Goal: Information Seeking & Learning: Learn about a topic

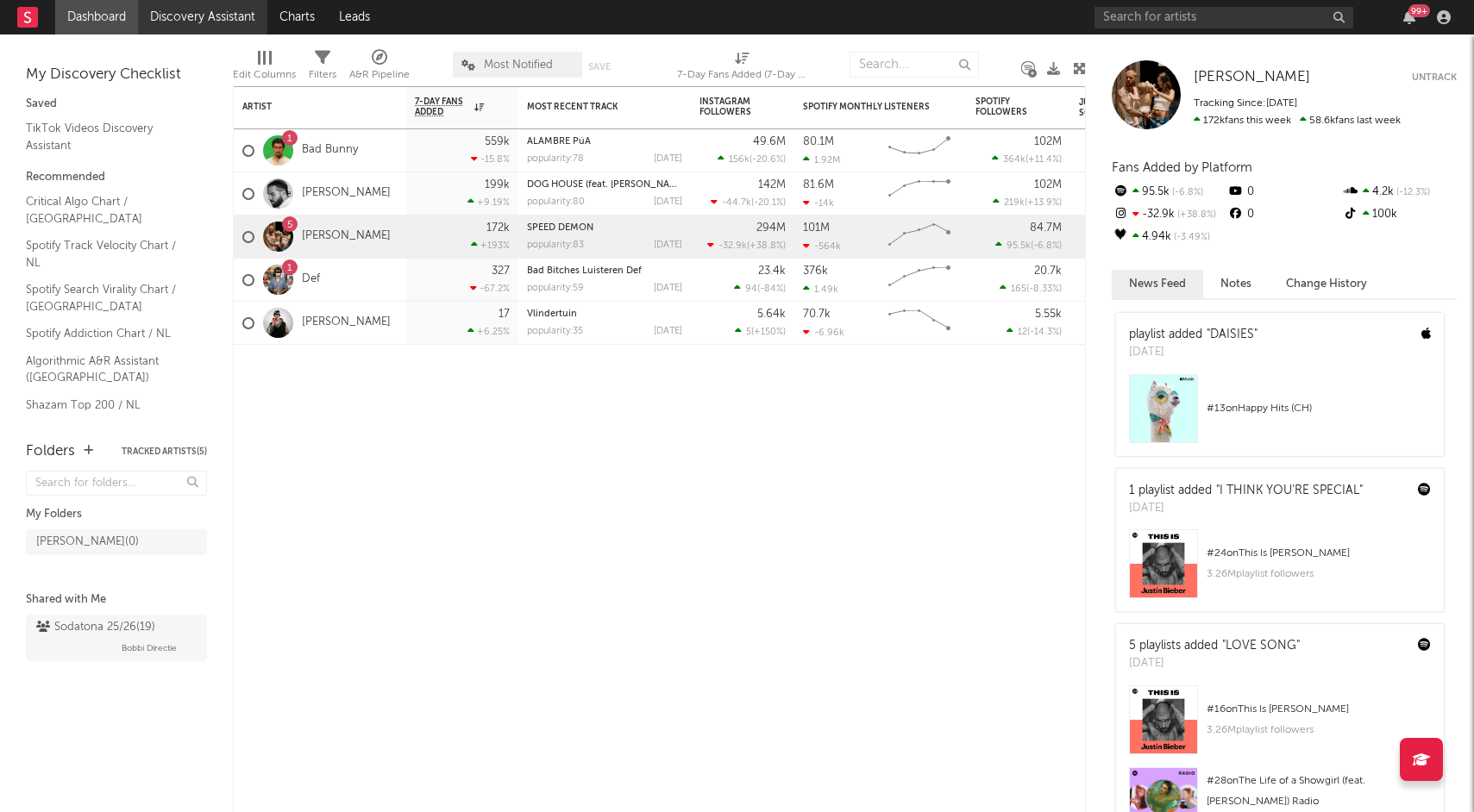
click at [195, 30] on link "Discovery Assistant" at bounding box center [203, 17] width 129 height 34
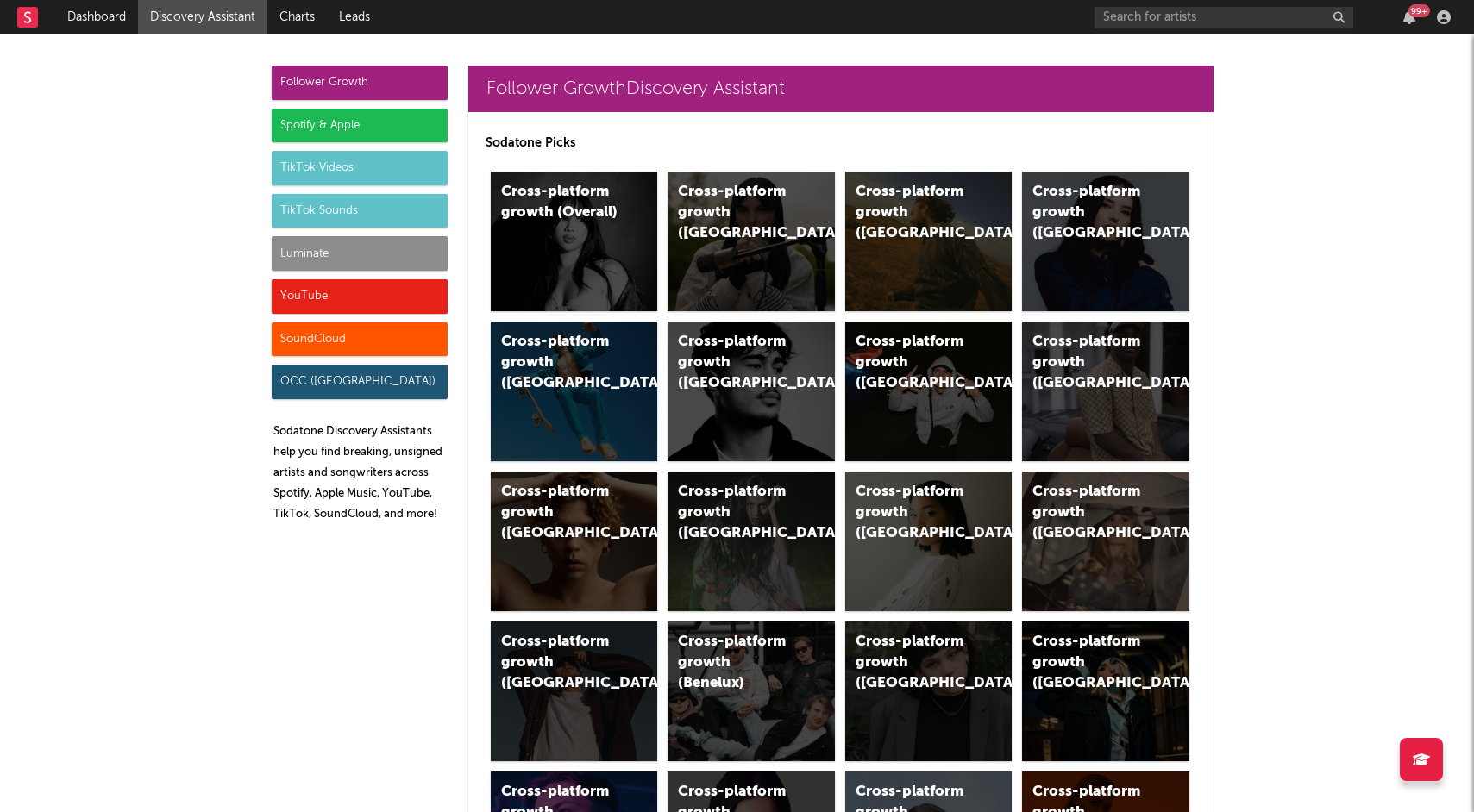
click at [330, 175] on div "TikTok Videos" at bounding box center [360, 168] width 176 height 34
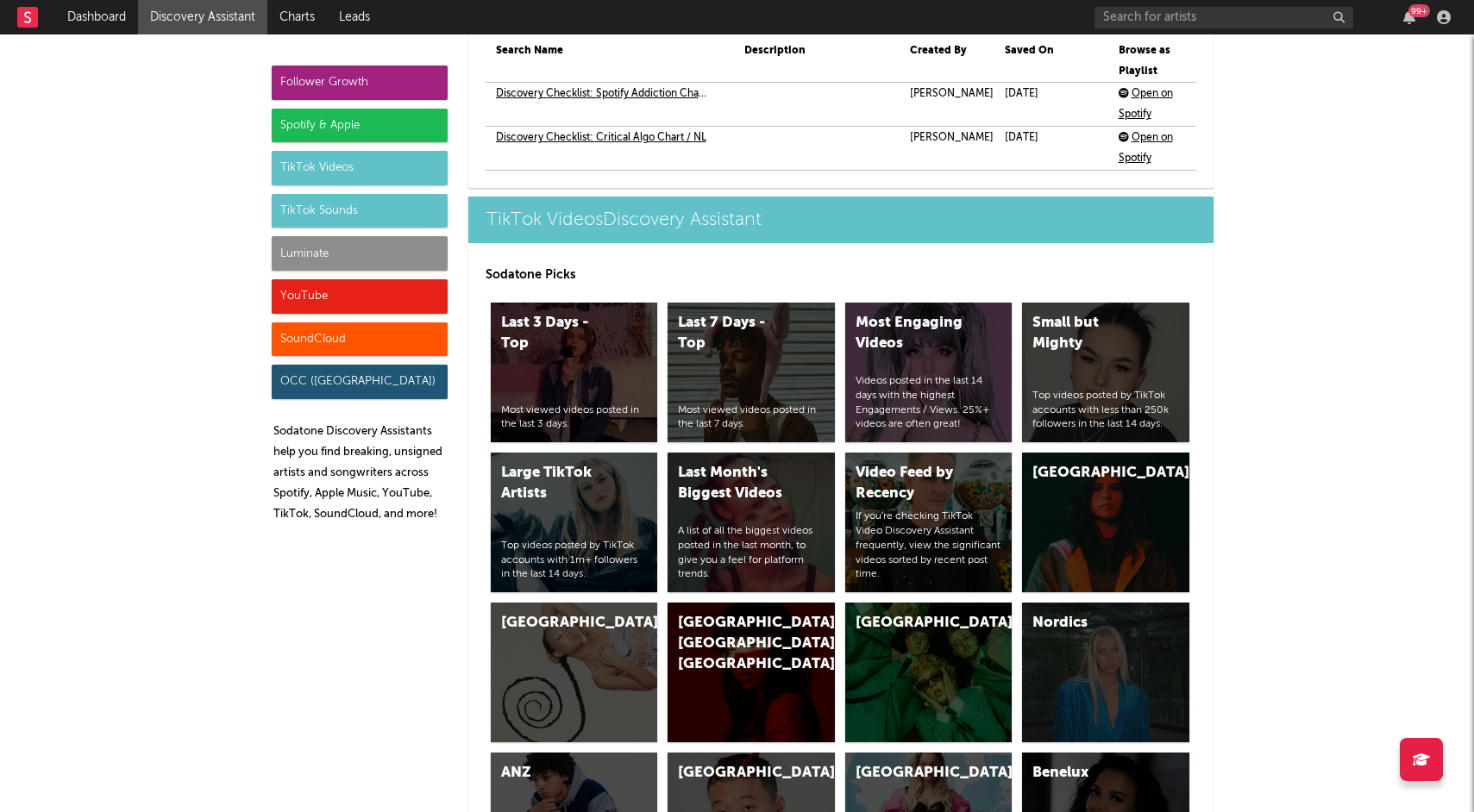
scroll to position [4118, 0]
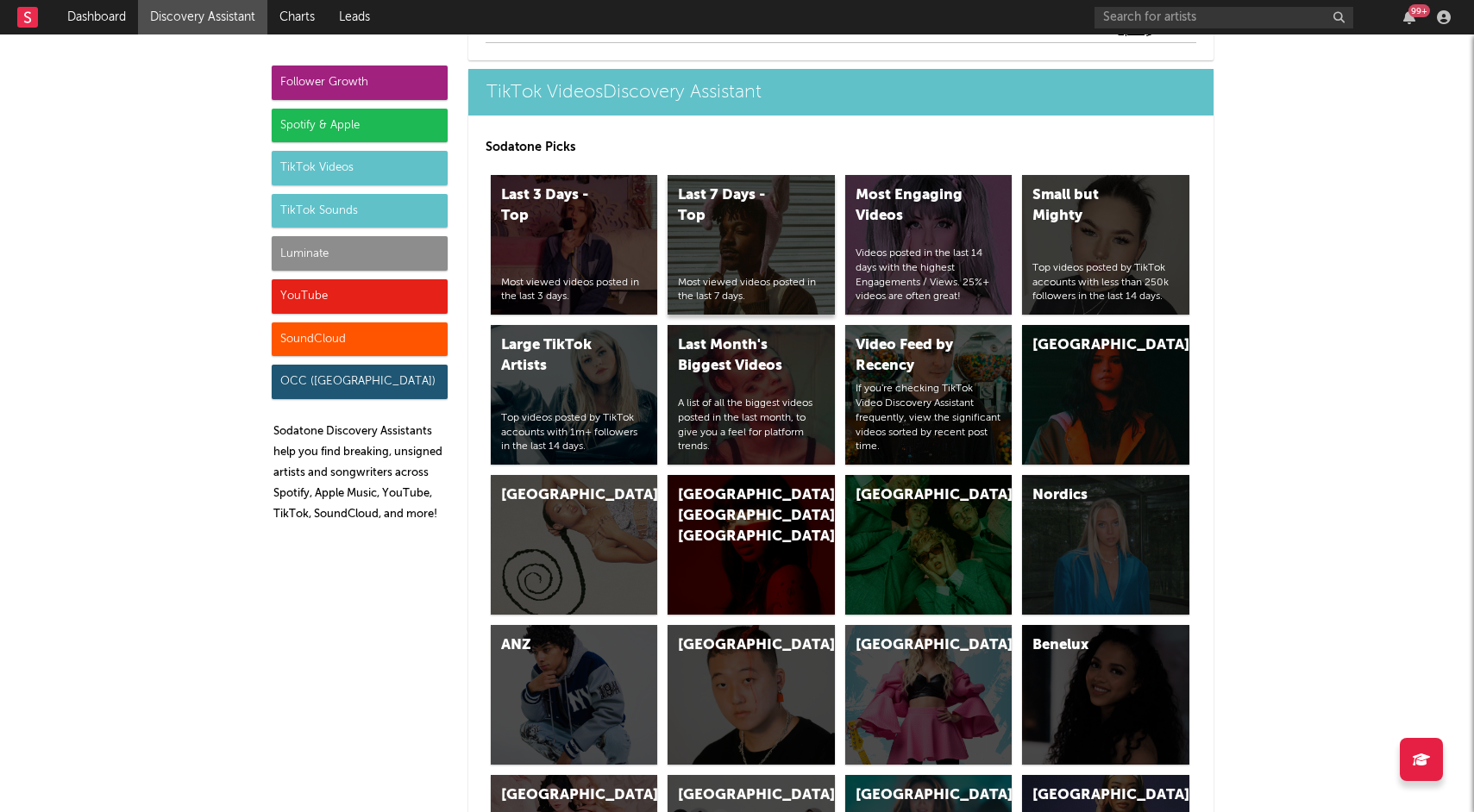
click at [733, 223] on div "Last 7 Days - Top" at bounding box center [736, 206] width 117 height 41
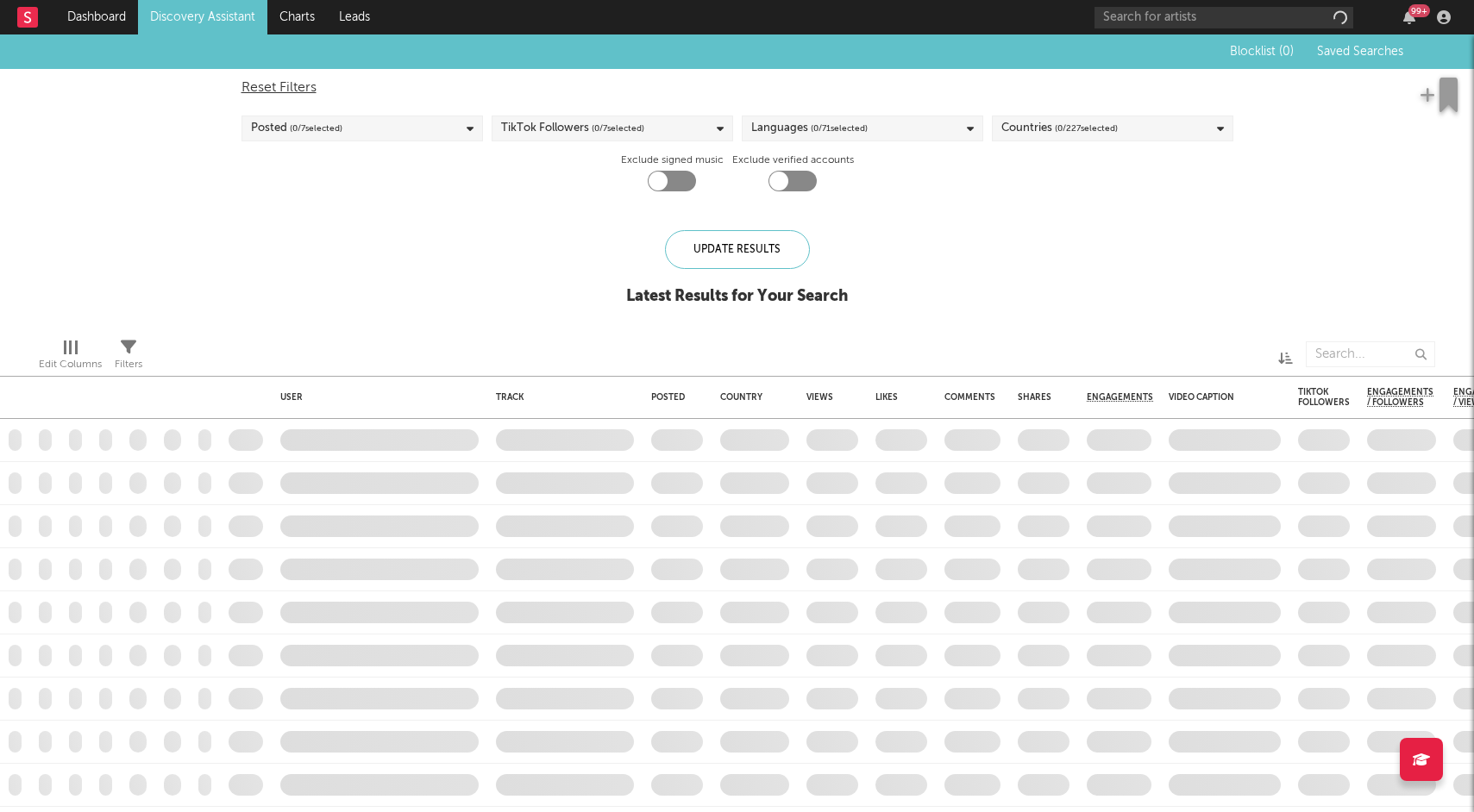
checkbox input "true"
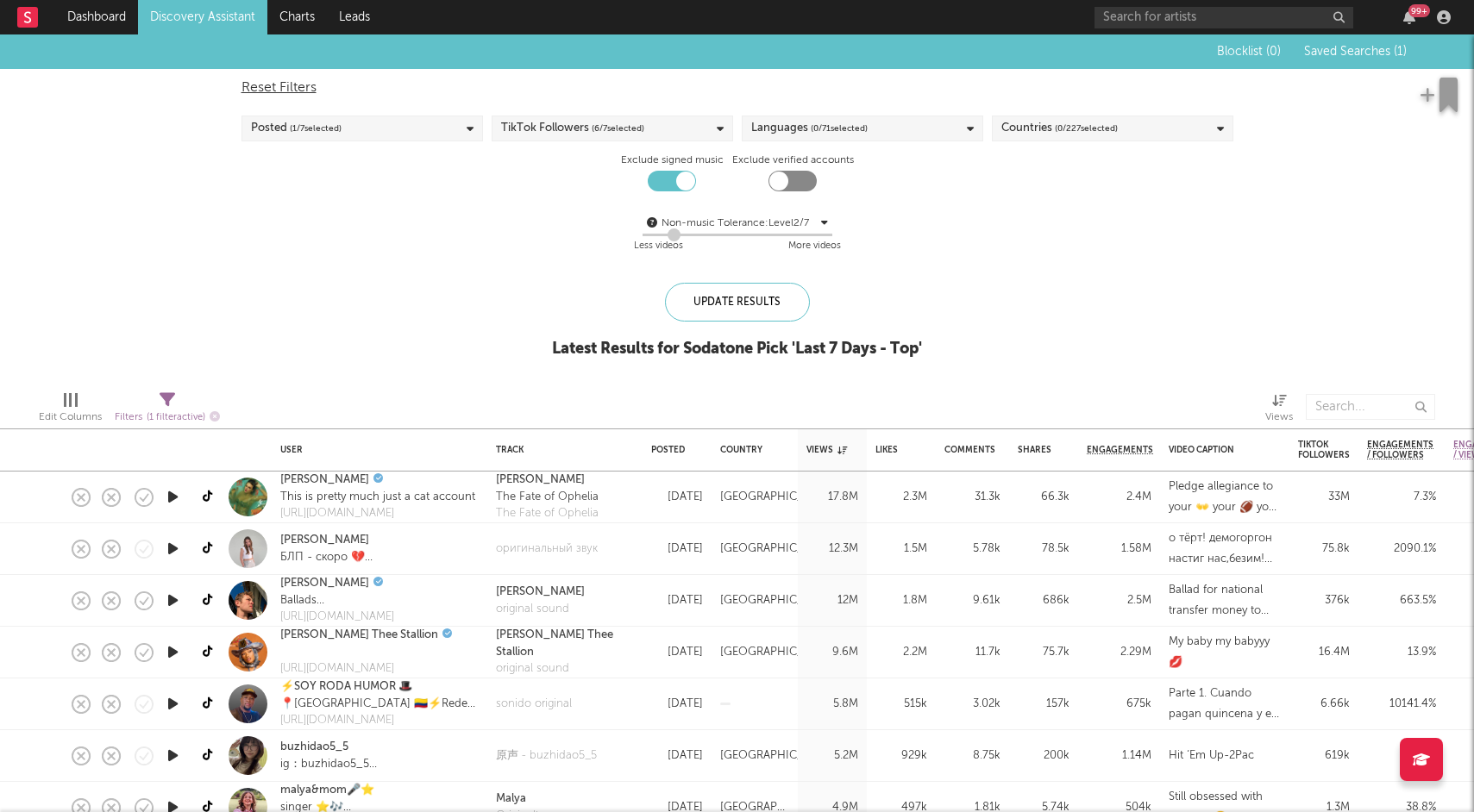
click at [1033, 130] on div "Countries ( 0 / 227 selected)" at bounding box center [1060, 128] width 117 height 21
type input "Dutch"
click at [1034, 220] on div "Sint Maarten (Dutch part)" at bounding box center [1123, 223] width 200 height 21
click at [1001, 220] on input "Sint Maarten (Dutch part)" at bounding box center [1001, 223] width 0 height 21
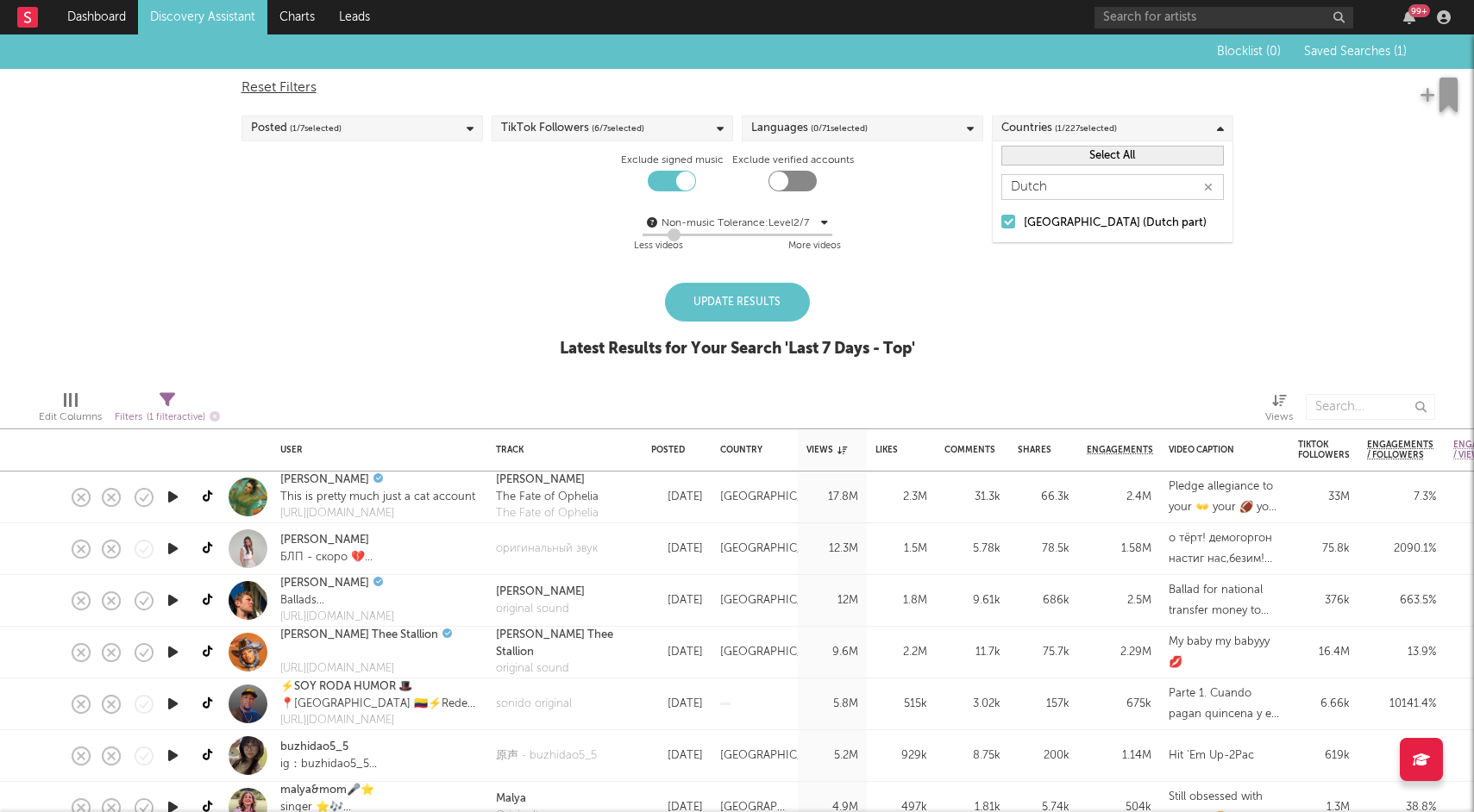
click at [1093, 131] on span "( 1 / 227 selected)" at bounding box center [1085, 128] width 62 height 21
click at [1067, 216] on div "Sint Maarten (Dutch part)" at bounding box center [1123, 223] width 200 height 21
click at [1001, 216] on input "Sint Maarten (Dutch part)" at bounding box center [1001, 223] width 0 height 21
click at [1223, 187] on input "Dutch" at bounding box center [1113, 186] width 222 height 26
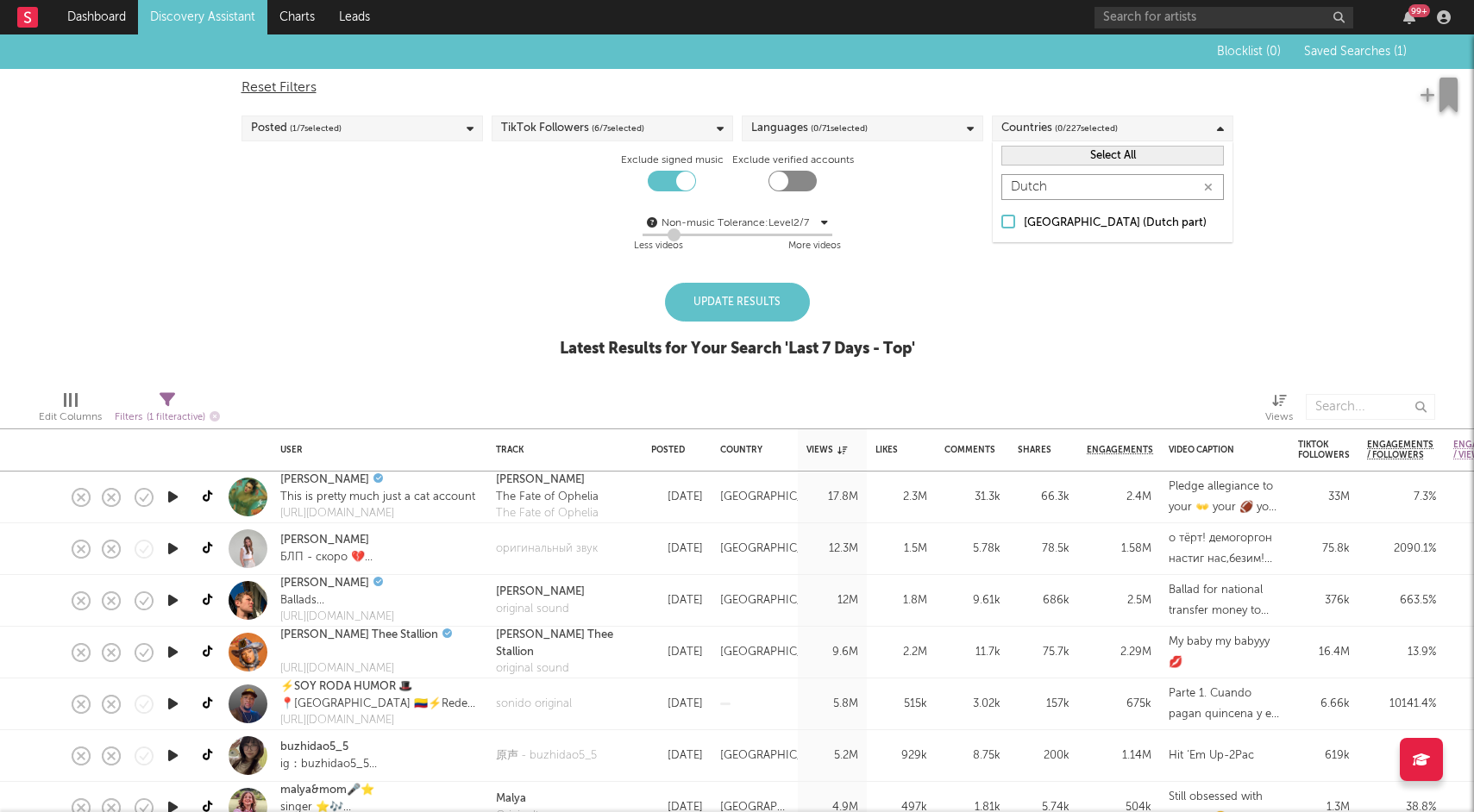
click at [1195, 187] on input "Dutch" at bounding box center [1113, 186] width 222 height 26
click at [1207, 187] on icon "button" at bounding box center [1209, 187] width 9 height 12
type input "Neth"
click at [1129, 259] on div "Netherlands" at bounding box center [1123, 269] width 200 height 21
click at [1001, 259] on input "Netherlands" at bounding box center [1001, 269] width 0 height 21
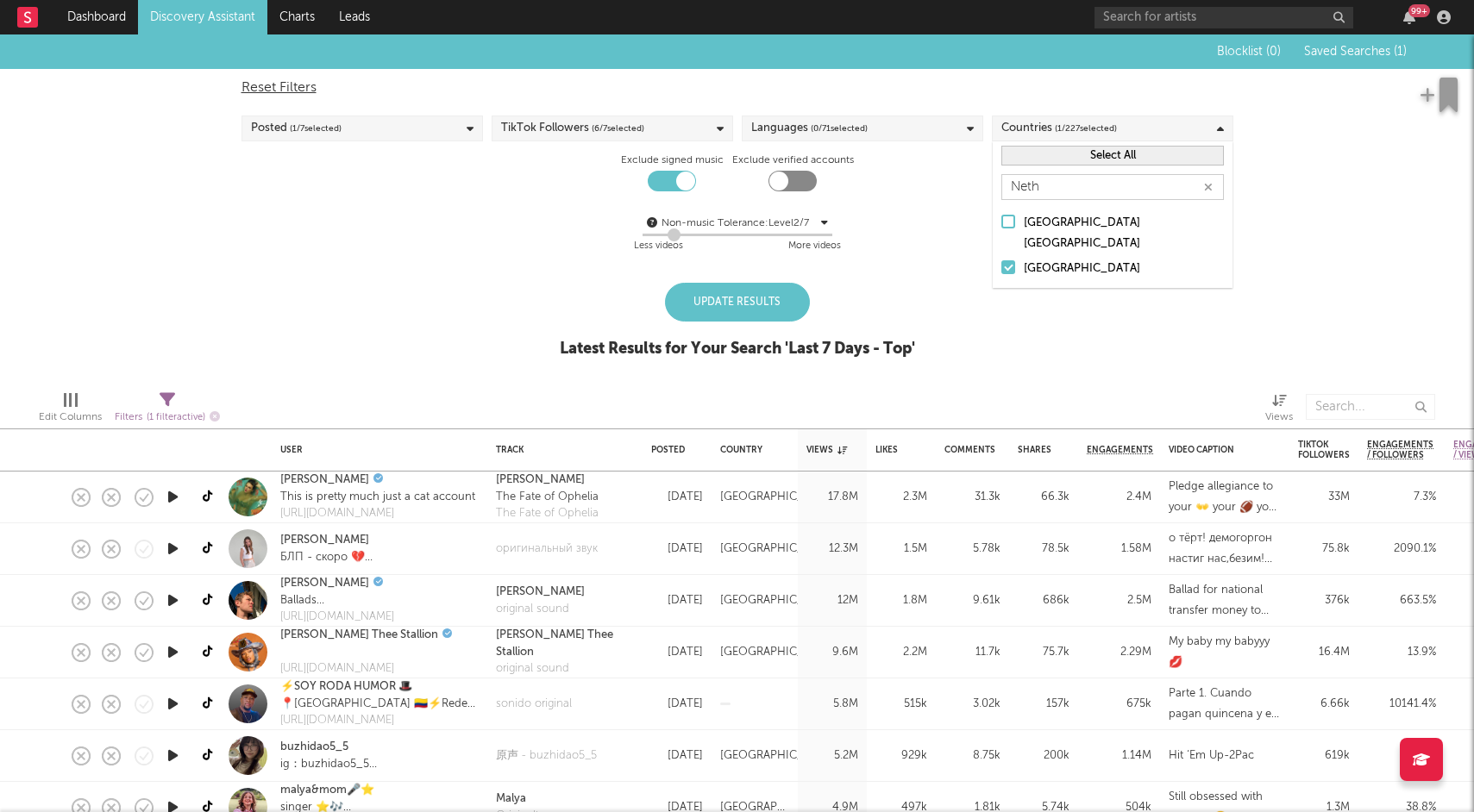
click at [867, 136] on span "( 0 / 71 selected)" at bounding box center [838, 128] width 56 height 21
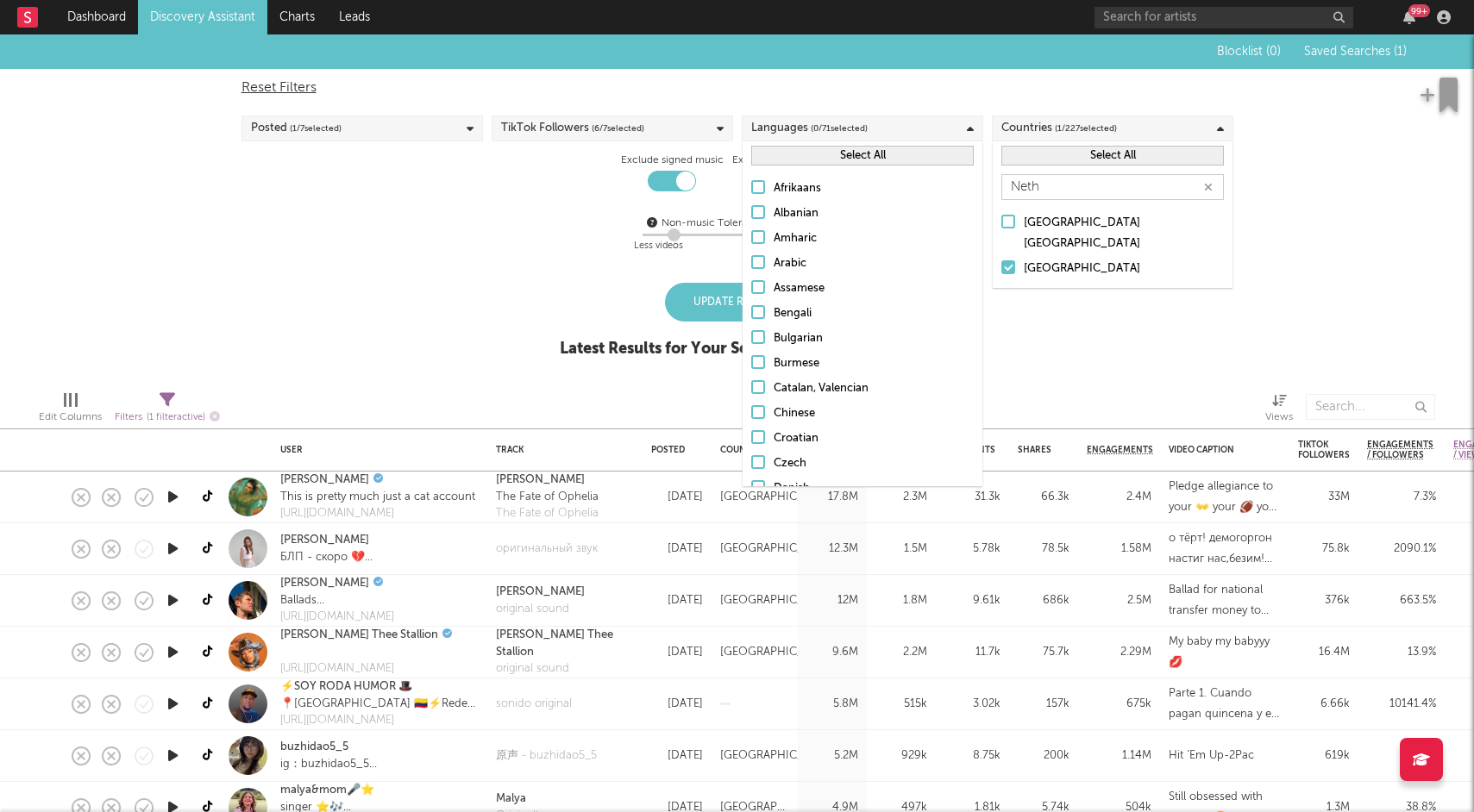
click at [843, 142] on div "Select All" at bounding box center [862, 156] width 239 height 29
click at [844, 137] on span "( 0 / 71 selected)" at bounding box center [838, 128] width 56 height 21
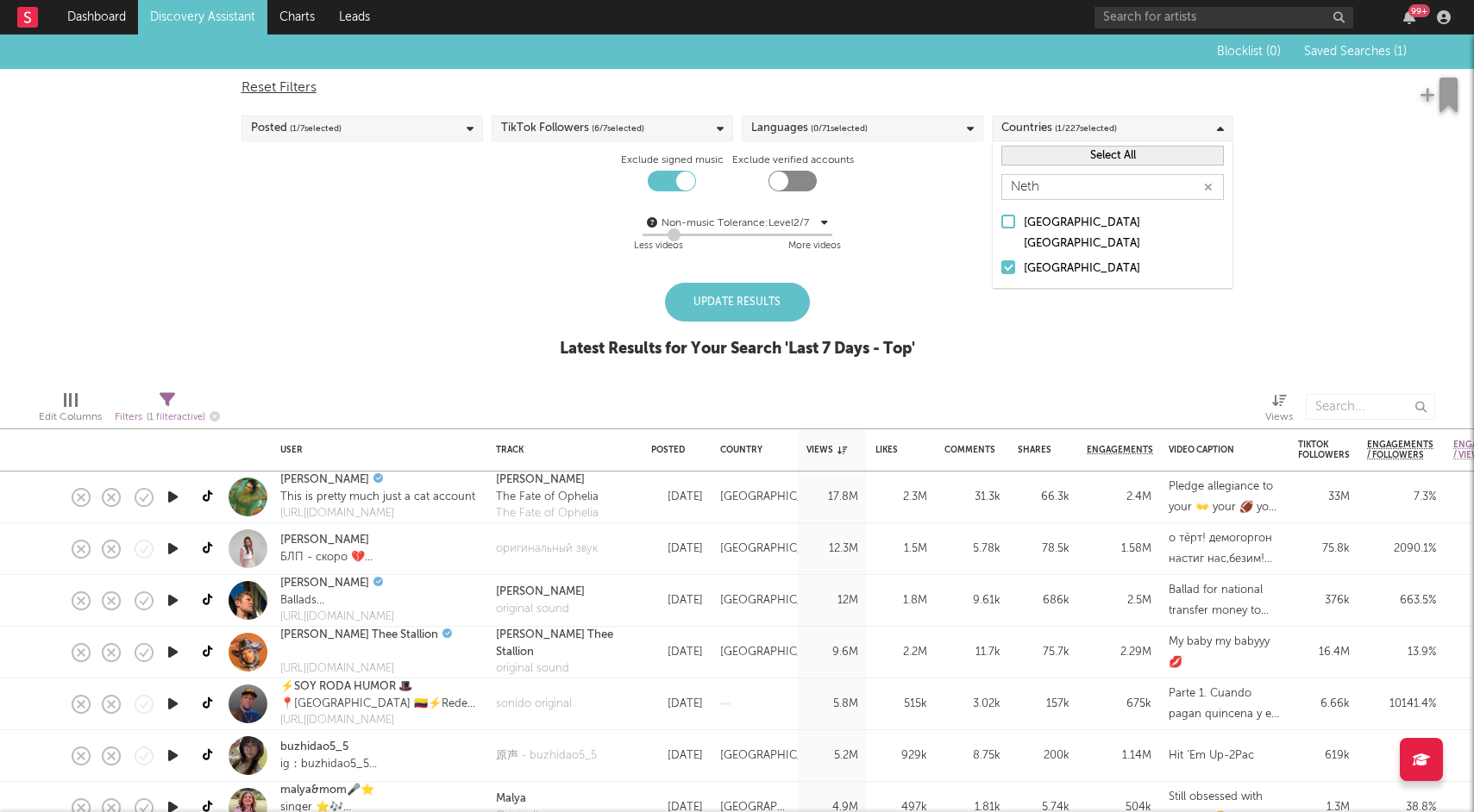
click at [844, 137] on span "( 0 / 71 selected)" at bounding box center [838, 128] width 56 height 21
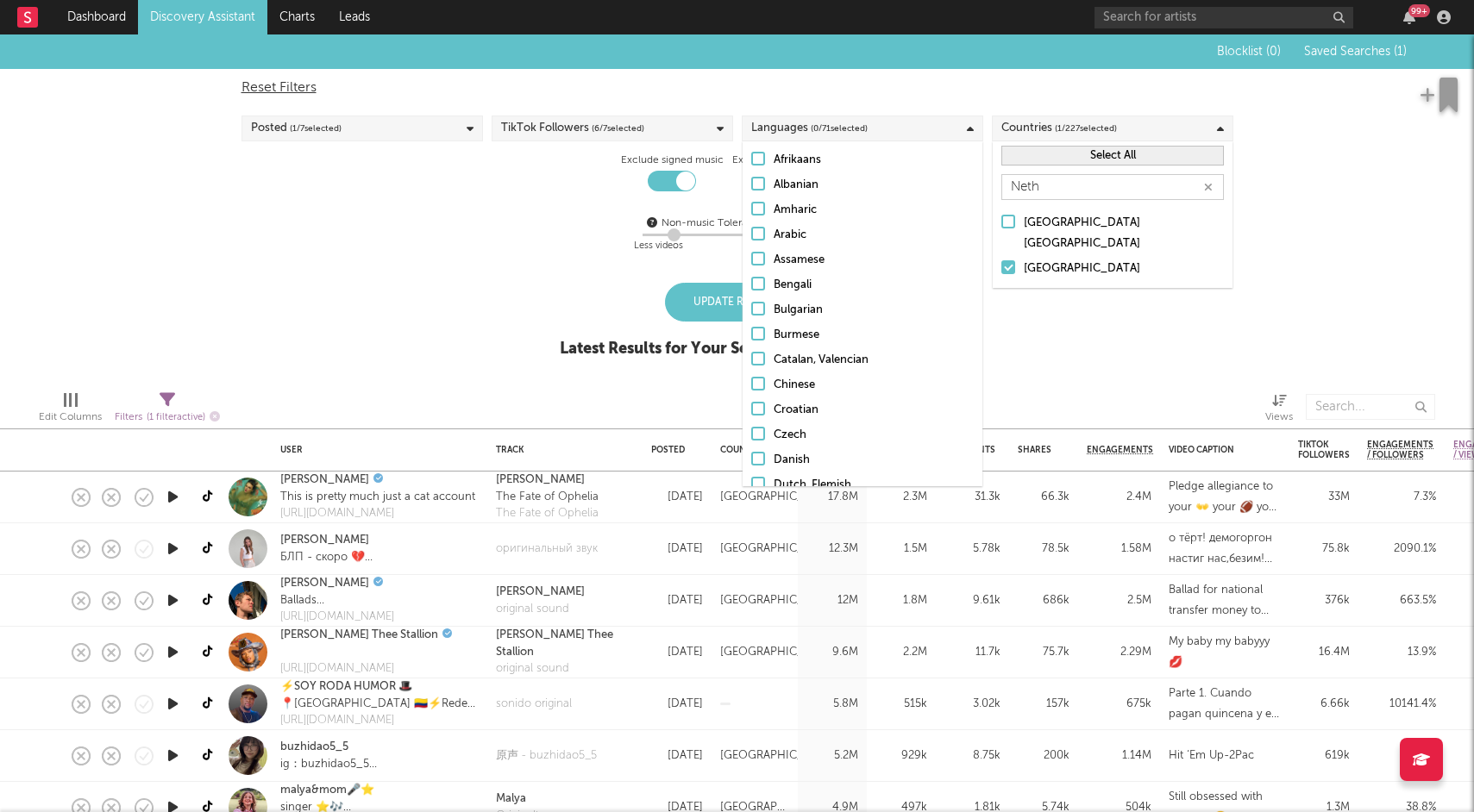
scroll to position [37, 0]
click at [819, 480] on div "Dutch, Flemish" at bounding box center [873, 476] width 200 height 21
click at [751, 480] on input "Dutch, Flemish" at bounding box center [751, 476] width 0 height 21
click at [580, 344] on div "Latest Results for Your Search ' Last 7 Days - Top '" at bounding box center [737, 349] width 355 height 21
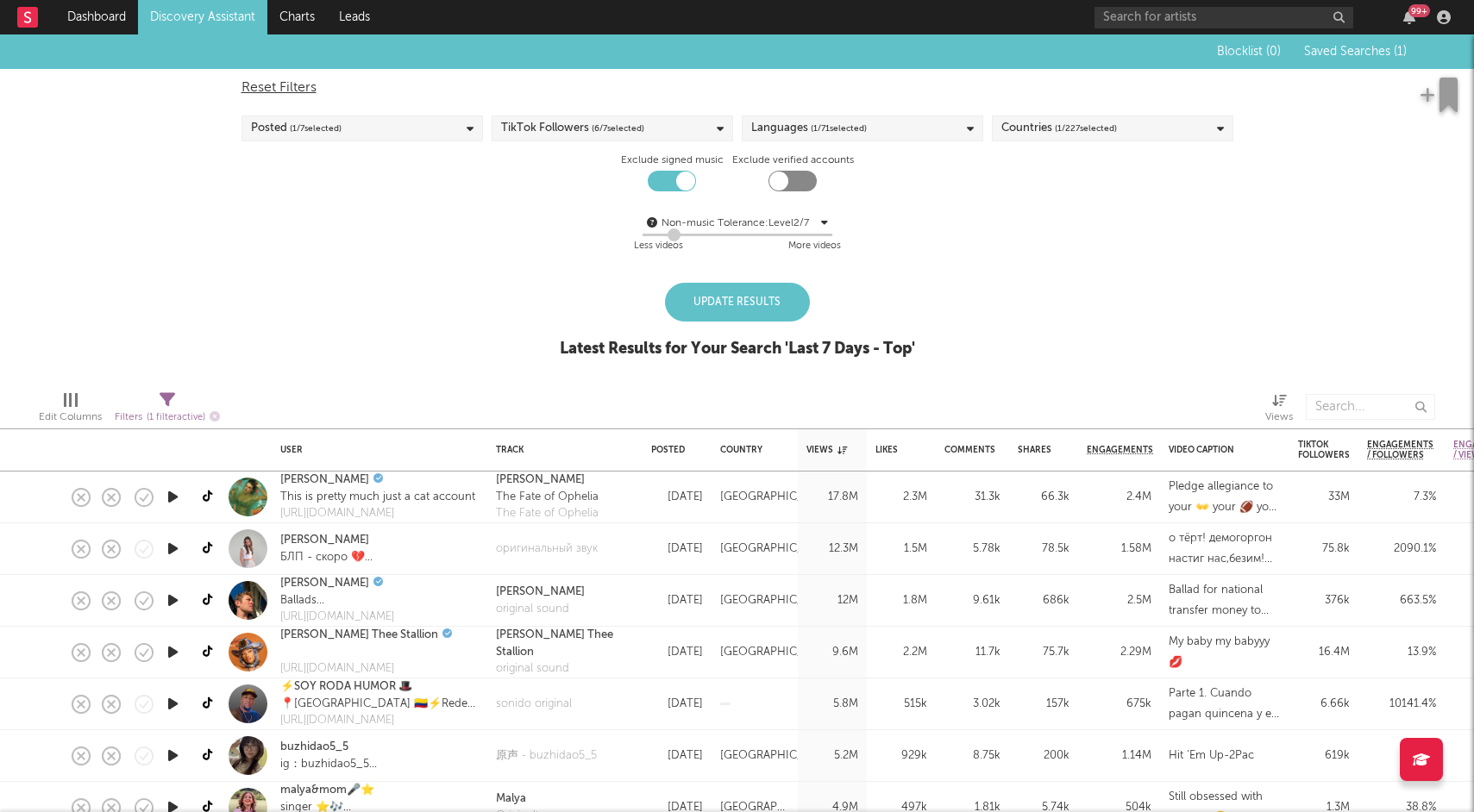
click at [365, 126] on div "Posted ( 1 / 7 selected)" at bounding box center [361, 128] width 241 height 26
click at [544, 118] on div "TikTok Followers ( 6 / 7 selected)" at bounding box center [573, 128] width 143 height 21
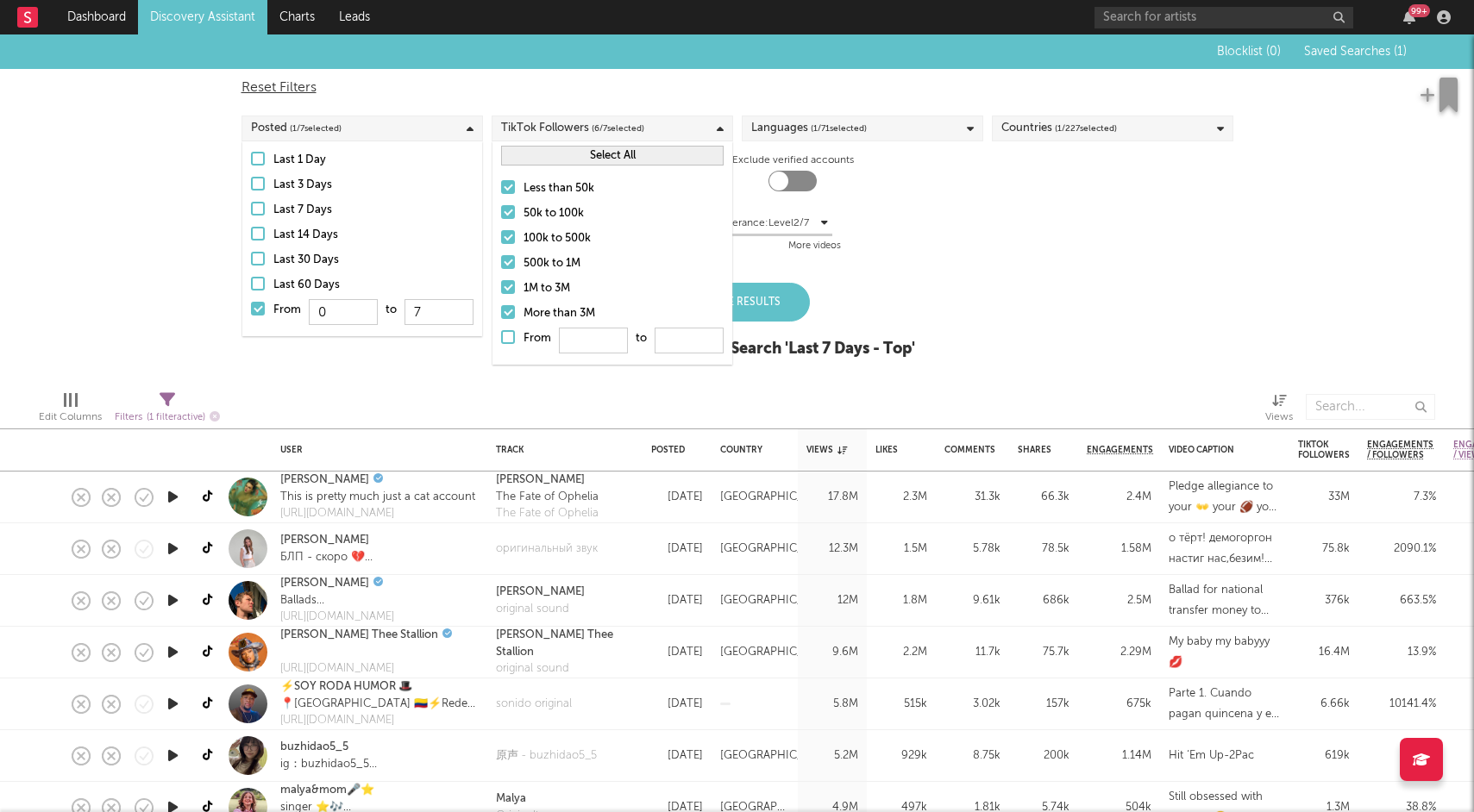
click at [526, 296] on div "1M to 3M" at bounding box center [623, 289] width 200 height 21
click at [501, 296] on input "1M to 3M" at bounding box center [501, 289] width 0 height 21
click at [529, 279] on div "1M to 3M" at bounding box center [623, 289] width 200 height 21
click at [501, 279] on input "1M to 3M" at bounding box center [501, 289] width 0 height 21
click at [541, 263] on div "500k to 1M" at bounding box center [623, 263] width 200 height 21
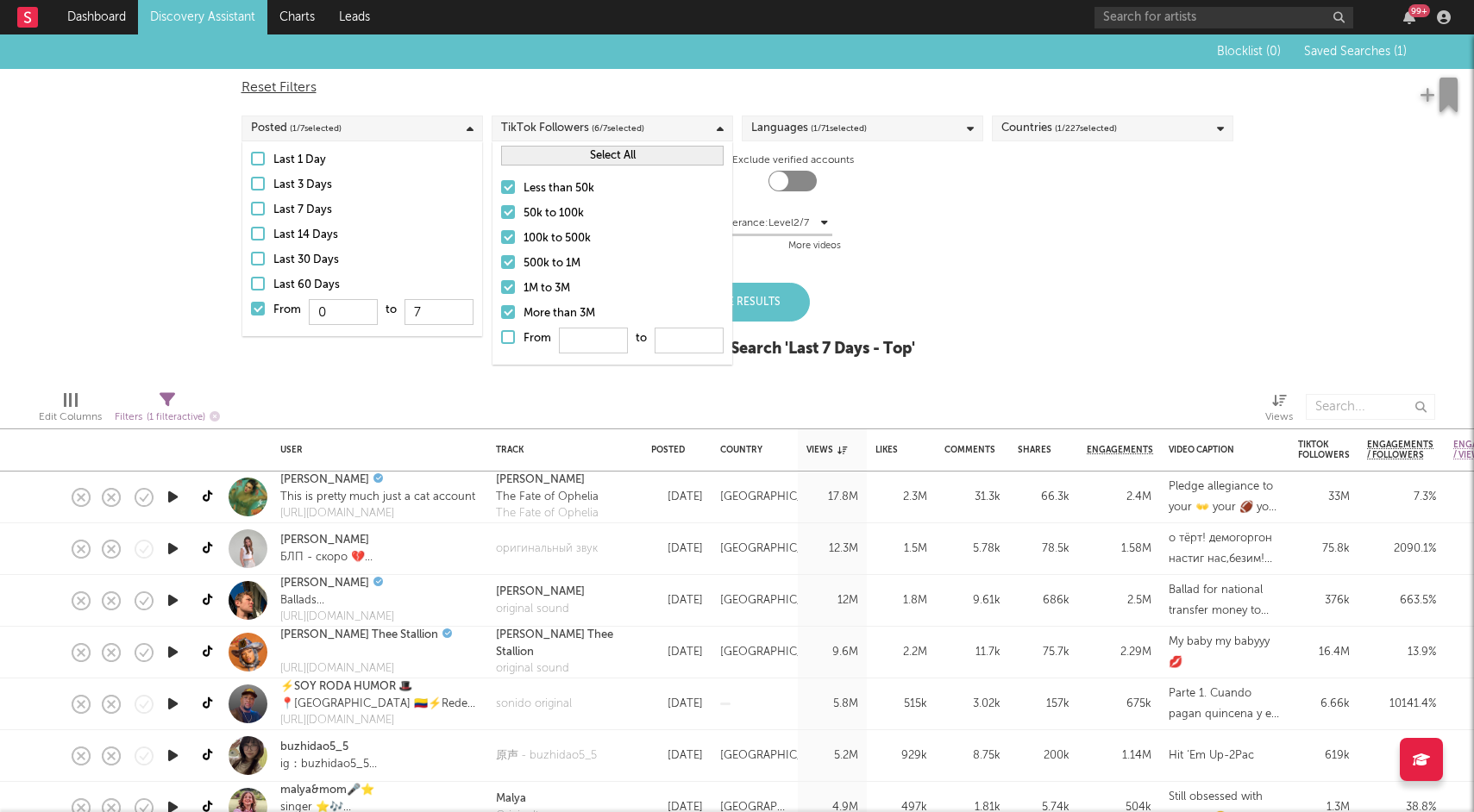
click at [501, 263] on input "500k to 1M" at bounding box center [501, 263] width 0 height 21
click at [531, 290] on div "1M to 3M" at bounding box center [623, 289] width 200 height 21
click at [501, 290] on input "1M to 3M" at bounding box center [501, 289] width 0 height 21
click at [531, 296] on div "1M to 3M" at bounding box center [623, 289] width 200 height 21
click at [501, 296] on input "1M to 3M" at bounding box center [501, 289] width 0 height 21
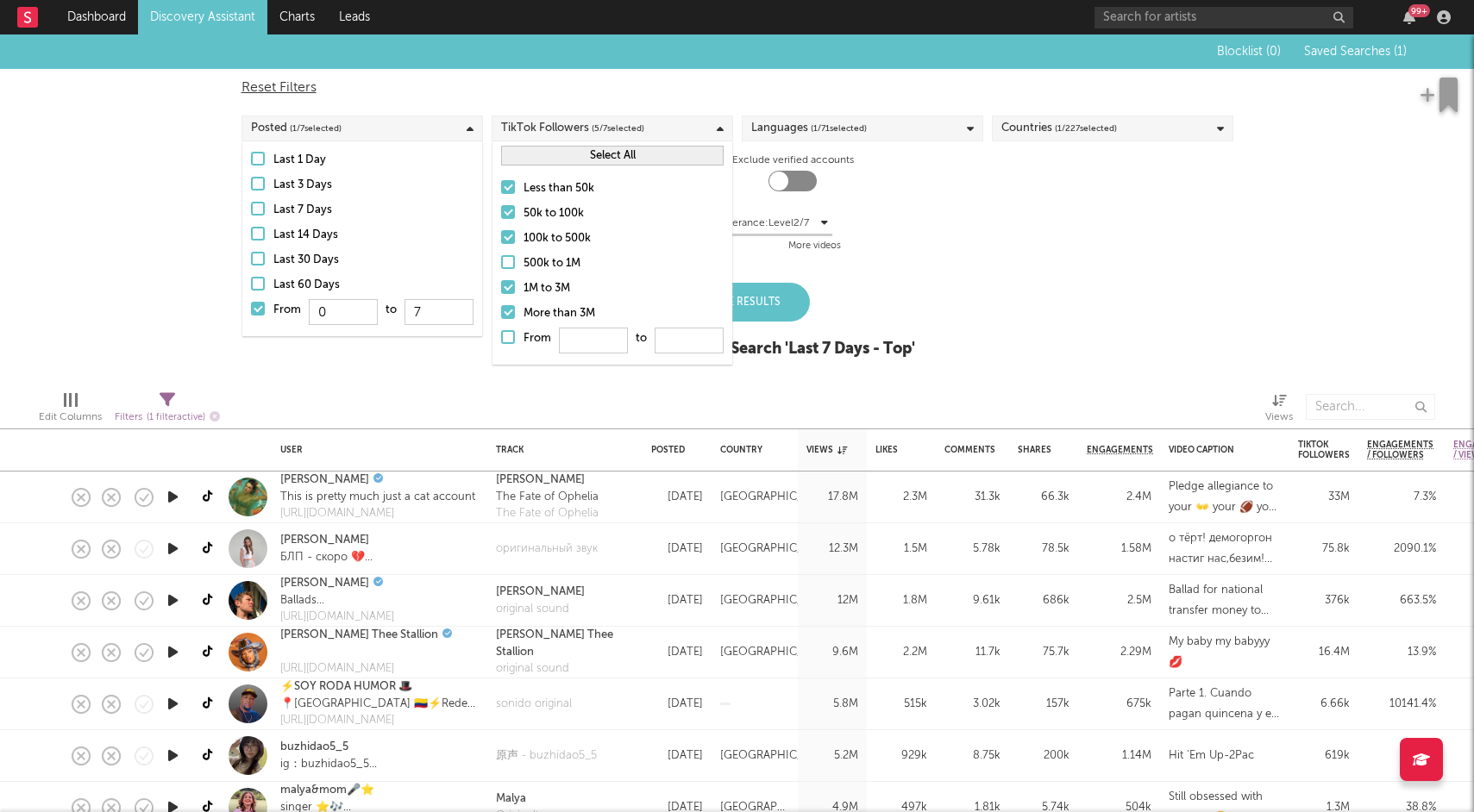
click at [531, 301] on div "Less than 50k 50k to 100k 100k to 500k 500k to 1M 1M to 3M More than 3M From to" at bounding box center [611, 266] width 239 height 194
click at [531, 279] on div "1M to 3M" at bounding box center [623, 289] width 200 height 21
click at [501, 279] on input "1M to 3M" at bounding box center [501, 289] width 0 height 21
click at [524, 323] on div "More than 3M" at bounding box center [623, 314] width 200 height 21
click at [501, 323] on input "More than 3M" at bounding box center [501, 314] width 0 height 21
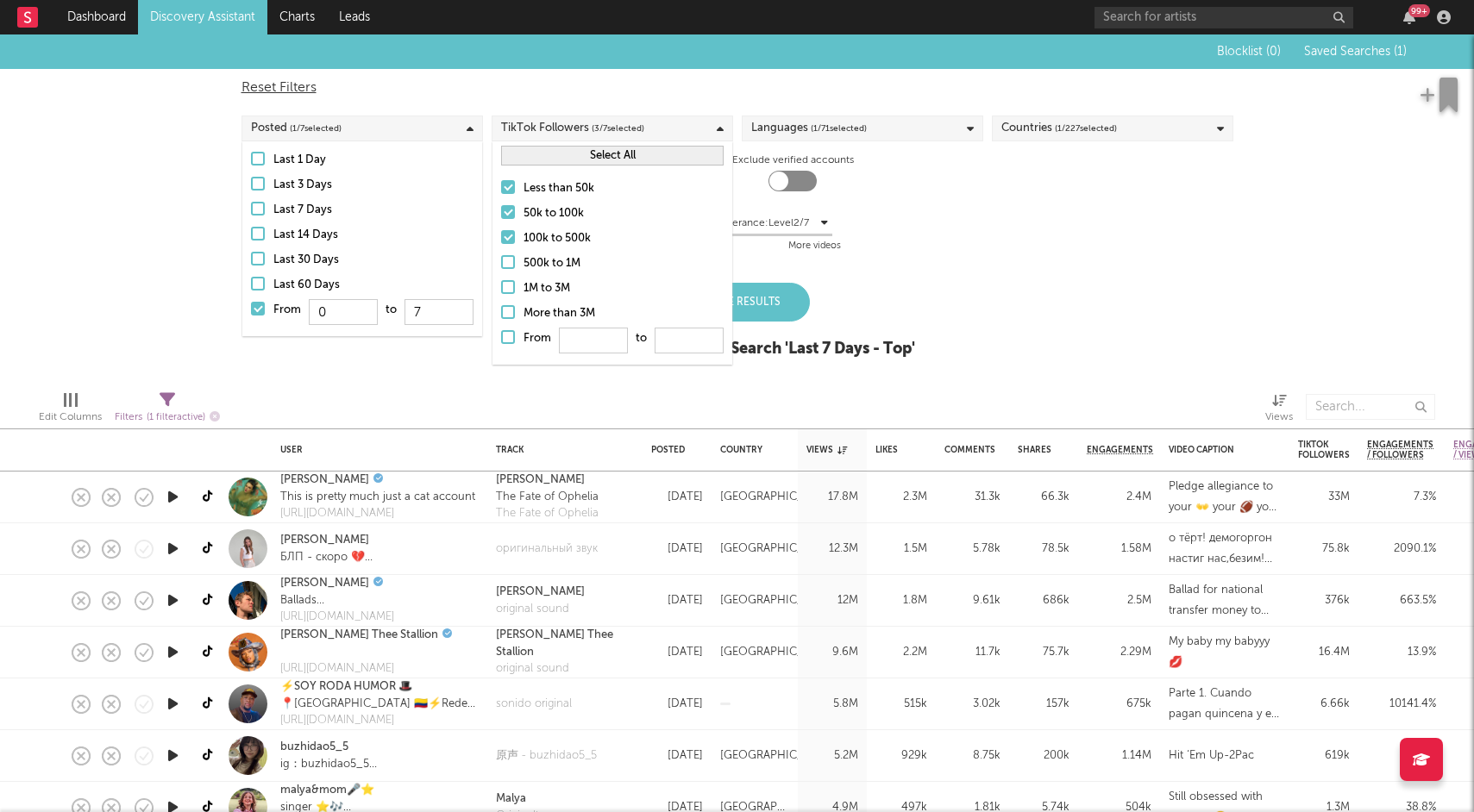
click at [538, 227] on div "Less than 50k 50k to 100k 100k to 500k 500k to 1M 1M to 3M More than 3M From to" at bounding box center [611, 266] width 239 height 194
click at [533, 255] on div "500k to 1M" at bounding box center [623, 263] width 200 height 21
click at [501, 255] on input "500k to 1M" at bounding box center [501, 263] width 0 height 21
click at [549, 230] on div "100k to 500k" at bounding box center [623, 238] width 200 height 21
click at [501, 230] on input "100k to 500k" at bounding box center [501, 238] width 0 height 21
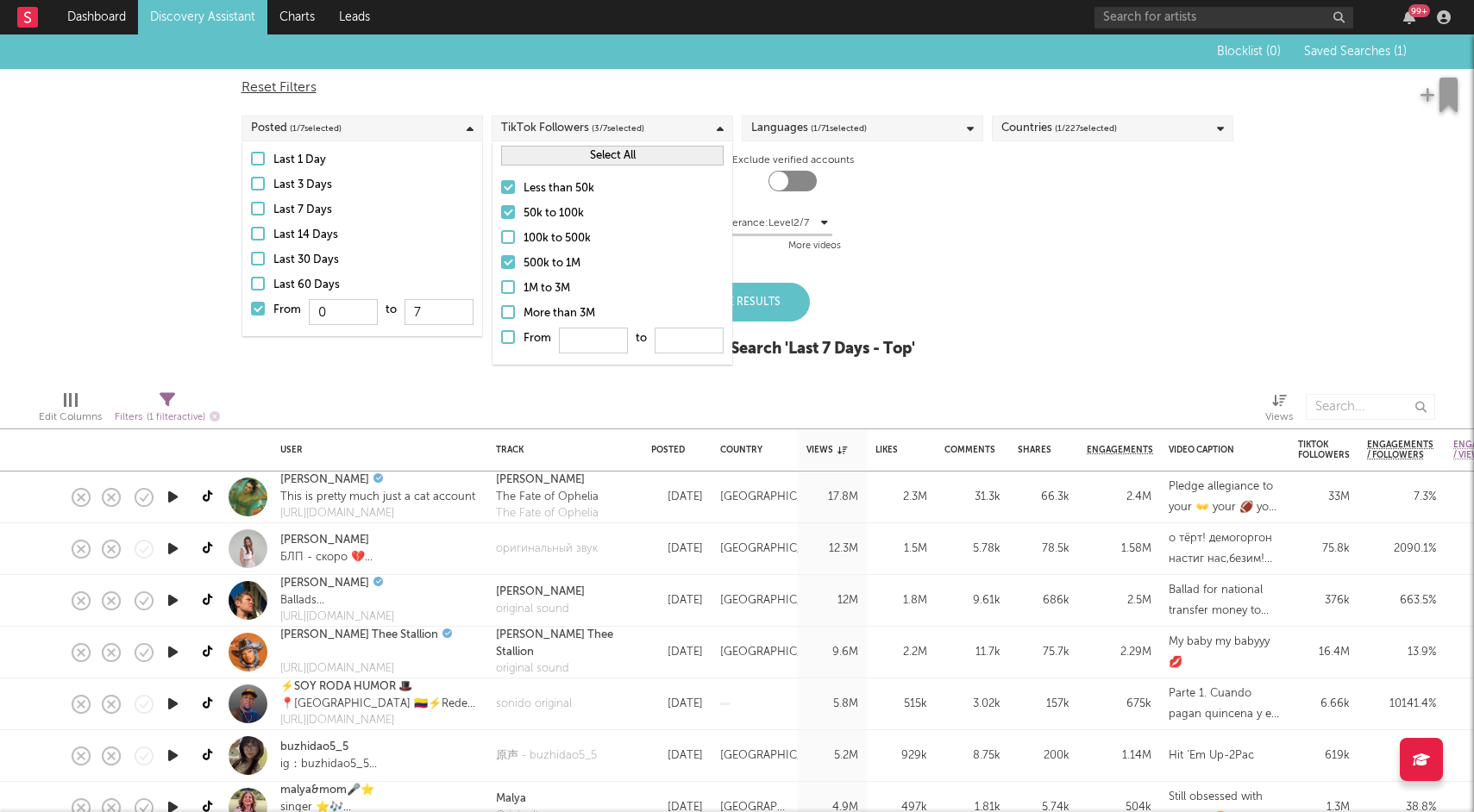
click at [532, 246] on div "100k to 500k" at bounding box center [623, 238] width 200 height 21
click at [501, 246] on input "100k to 500k" at bounding box center [501, 238] width 0 height 21
click at [532, 258] on div "500k to 1M" at bounding box center [623, 263] width 200 height 21
click at [501, 258] on input "500k to 1M" at bounding box center [501, 263] width 0 height 21
click at [542, 233] on div "100k to 500k" at bounding box center [623, 238] width 200 height 21
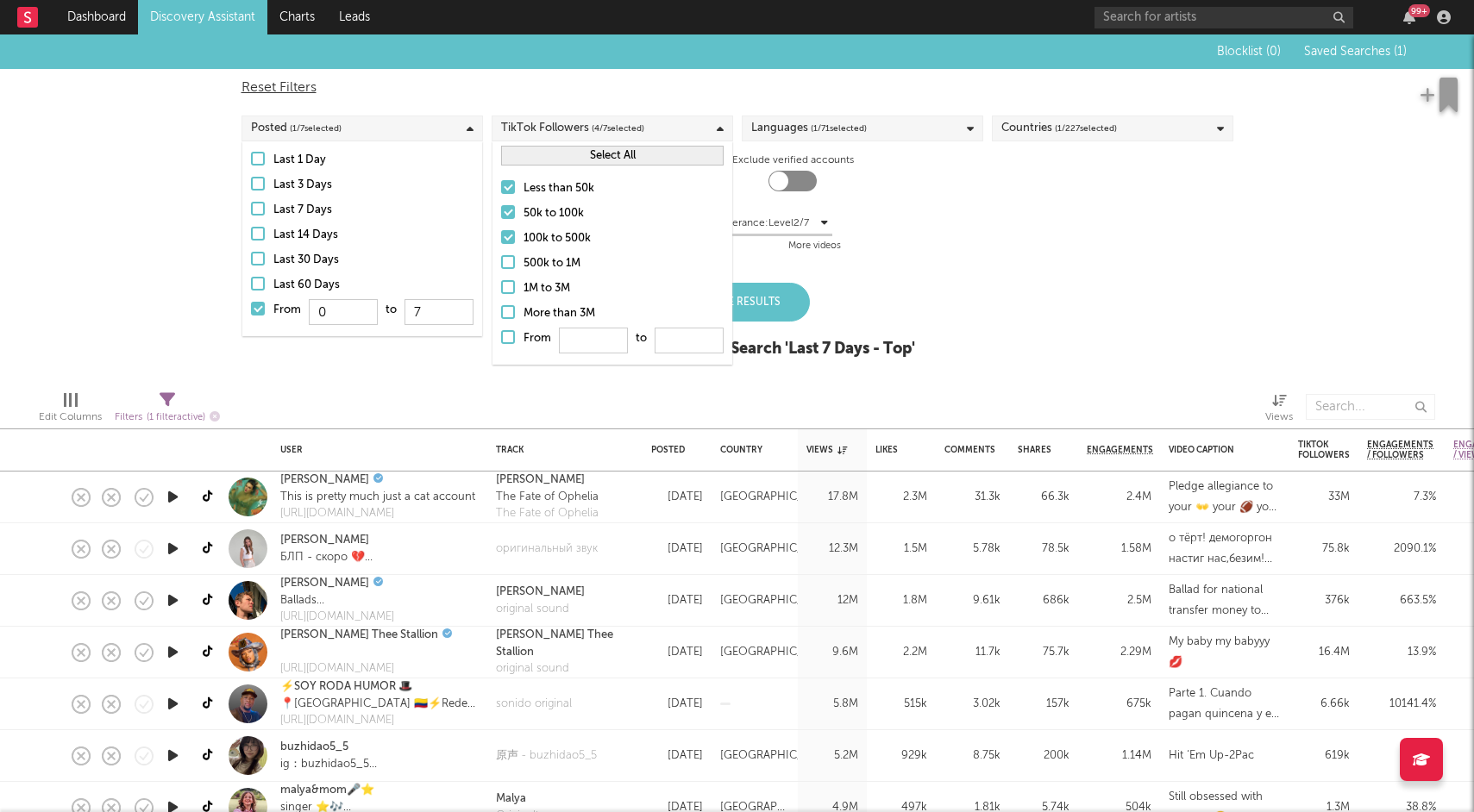
click at [501, 233] on input "100k to 500k" at bounding box center [501, 238] width 0 height 21
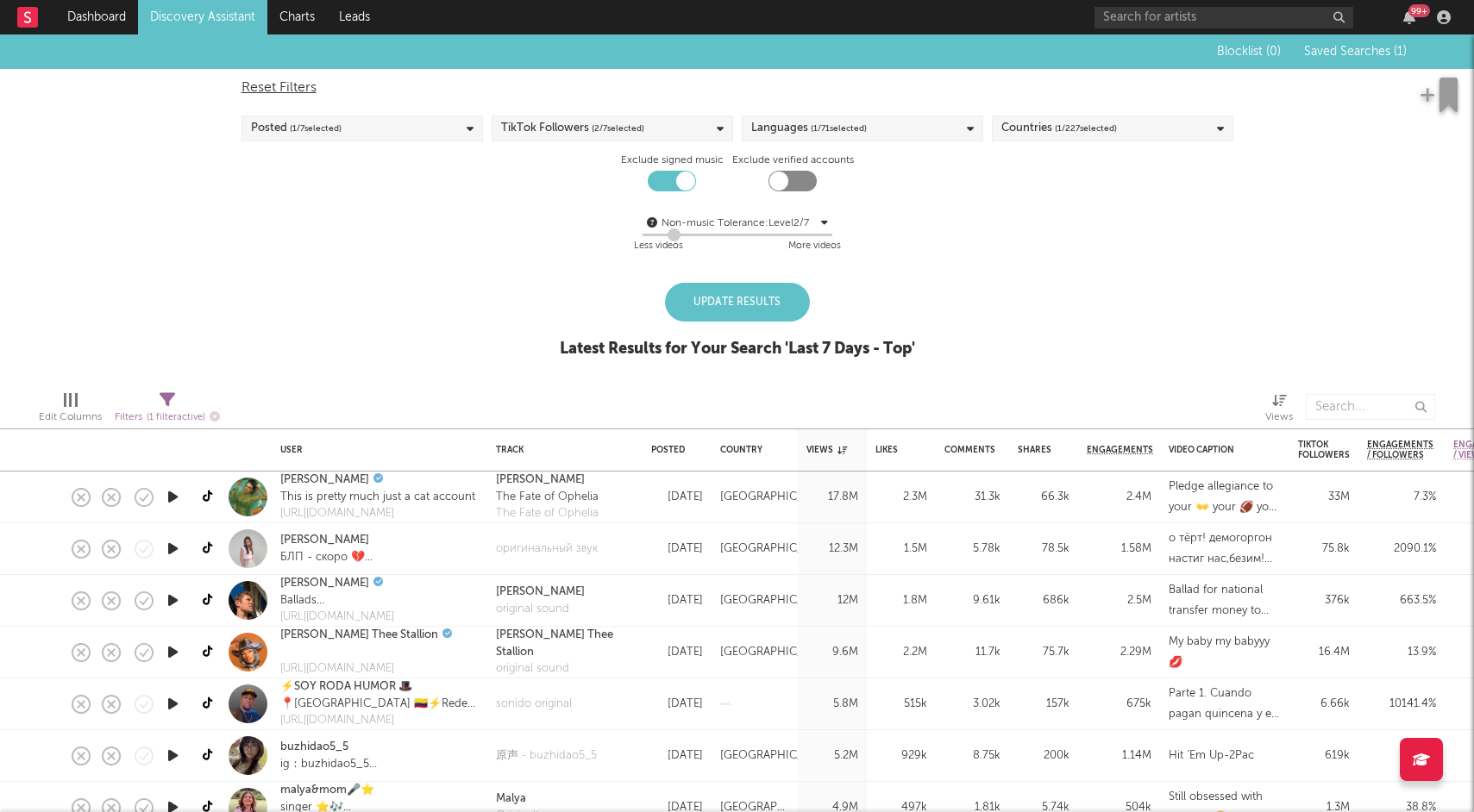
click at [775, 261] on div "Non-music Tolerance: Level 2 / 7 2 Less videos More videos" at bounding box center [737, 232] width 992 height 65
click at [771, 275] on div "Blocklist ( 0 ) Saved Searches ( 1 ) Reset Filters Posted ( 1 / 7 selected) Tik…" at bounding box center [737, 205] width 1474 height 342
click at [730, 309] on div "Update Results" at bounding box center [738, 301] width 145 height 39
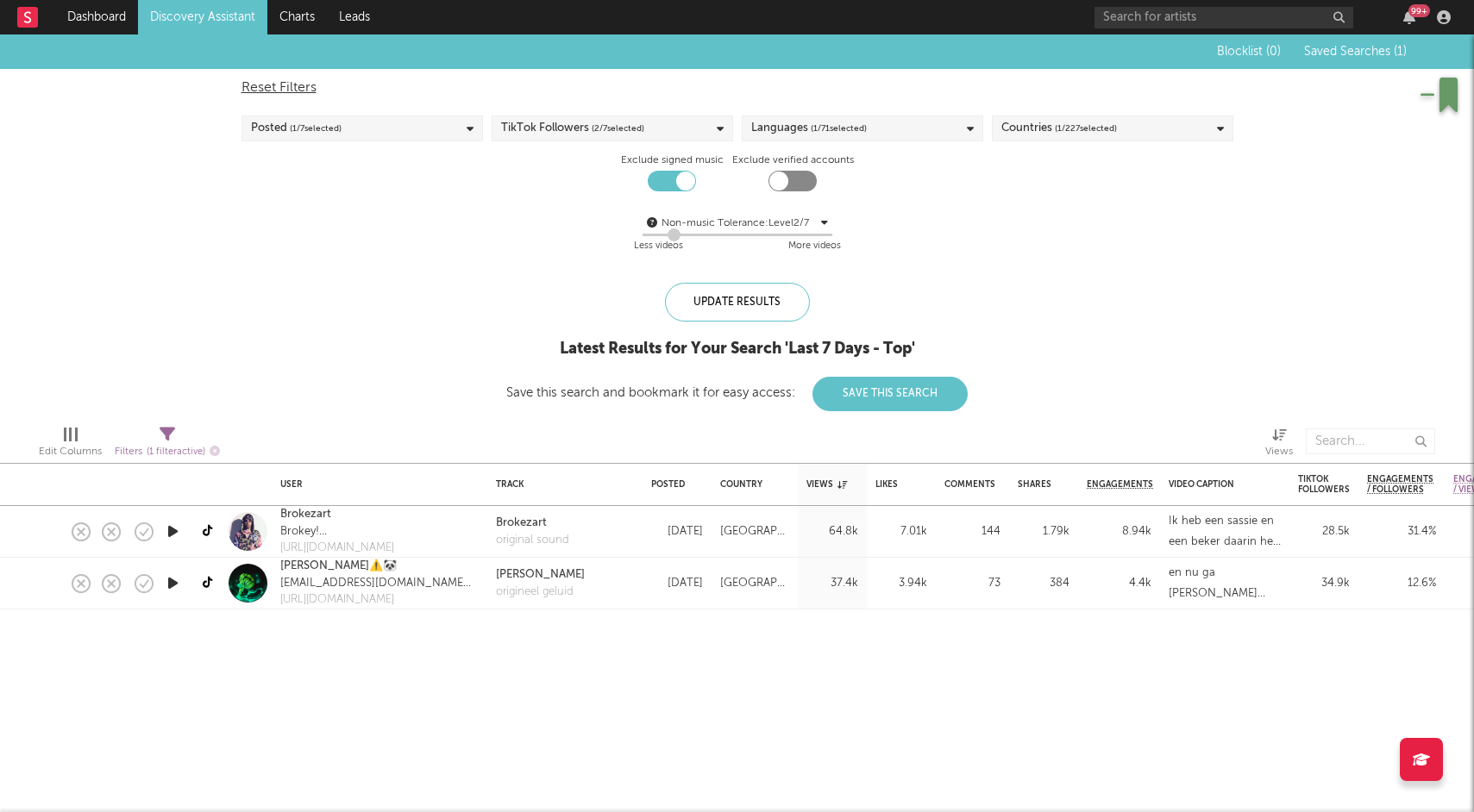
click at [681, 134] on div "TikTok Followers ( 2 / 7 selected)" at bounding box center [611, 128] width 241 height 26
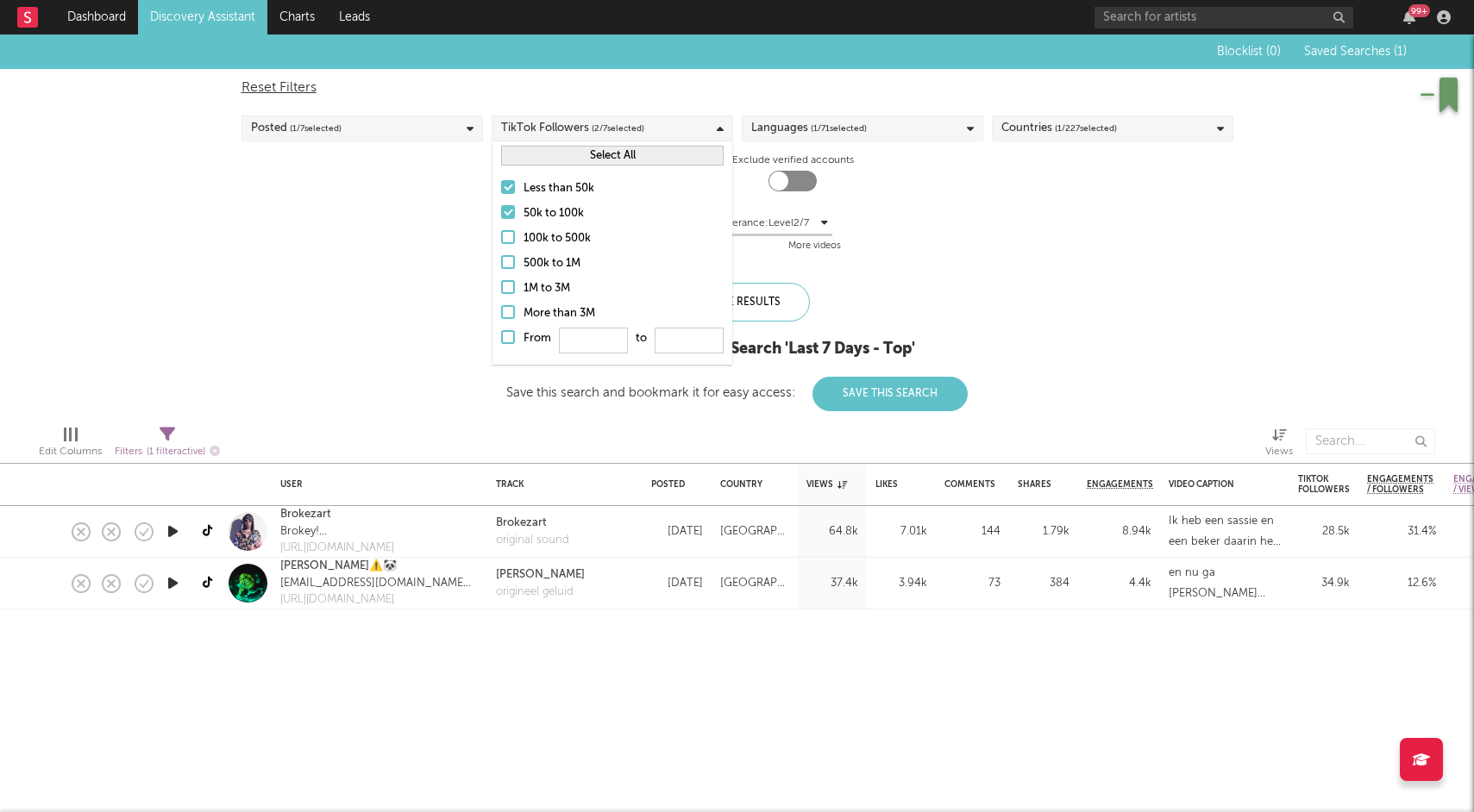
click at [806, 118] on div "Languages ( 1 / 71 selected)" at bounding box center [809, 128] width 116 height 21
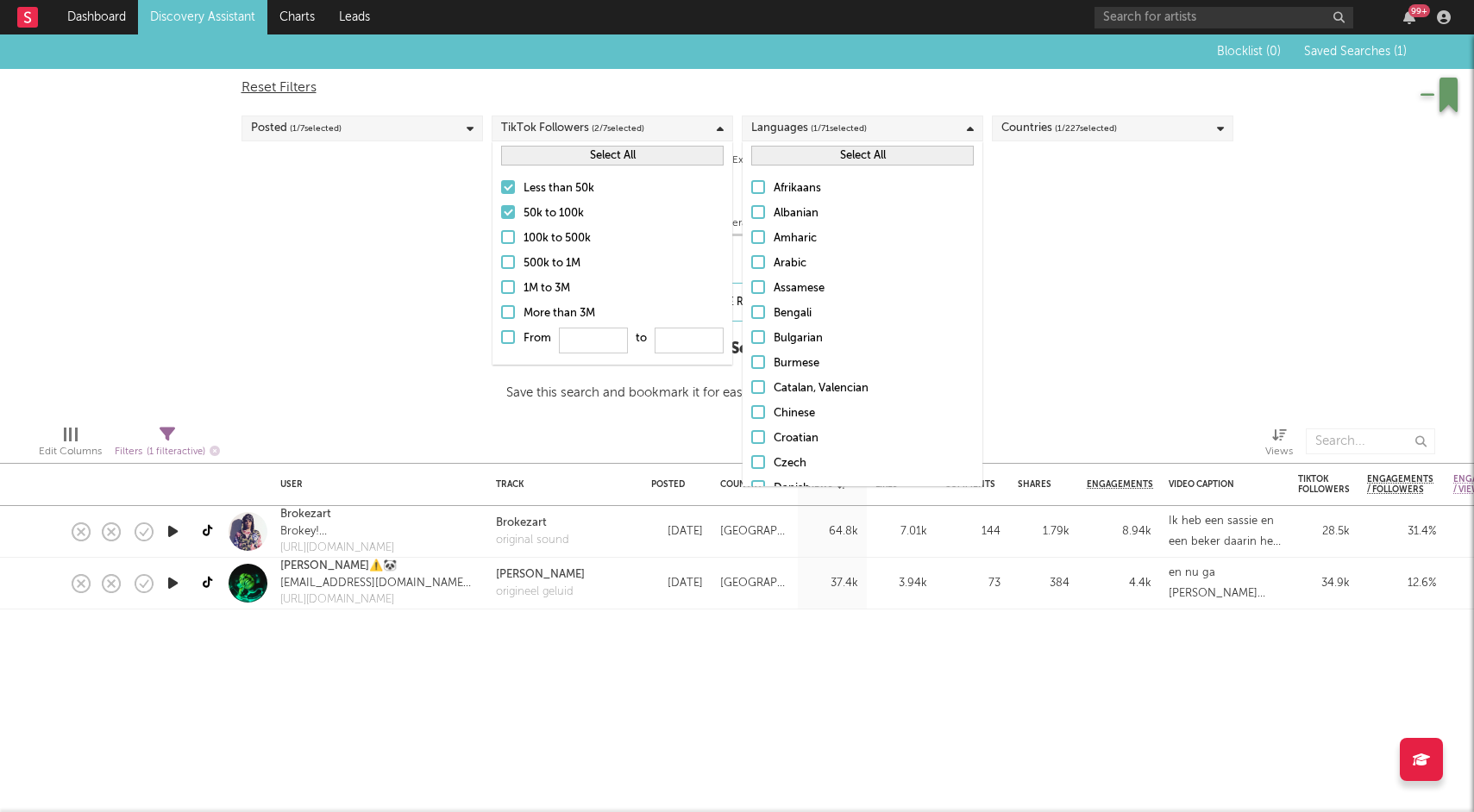
click at [806, 118] on div "Languages ( 1 / 71 selected)" at bounding box center [809, 128] width 116 height 21
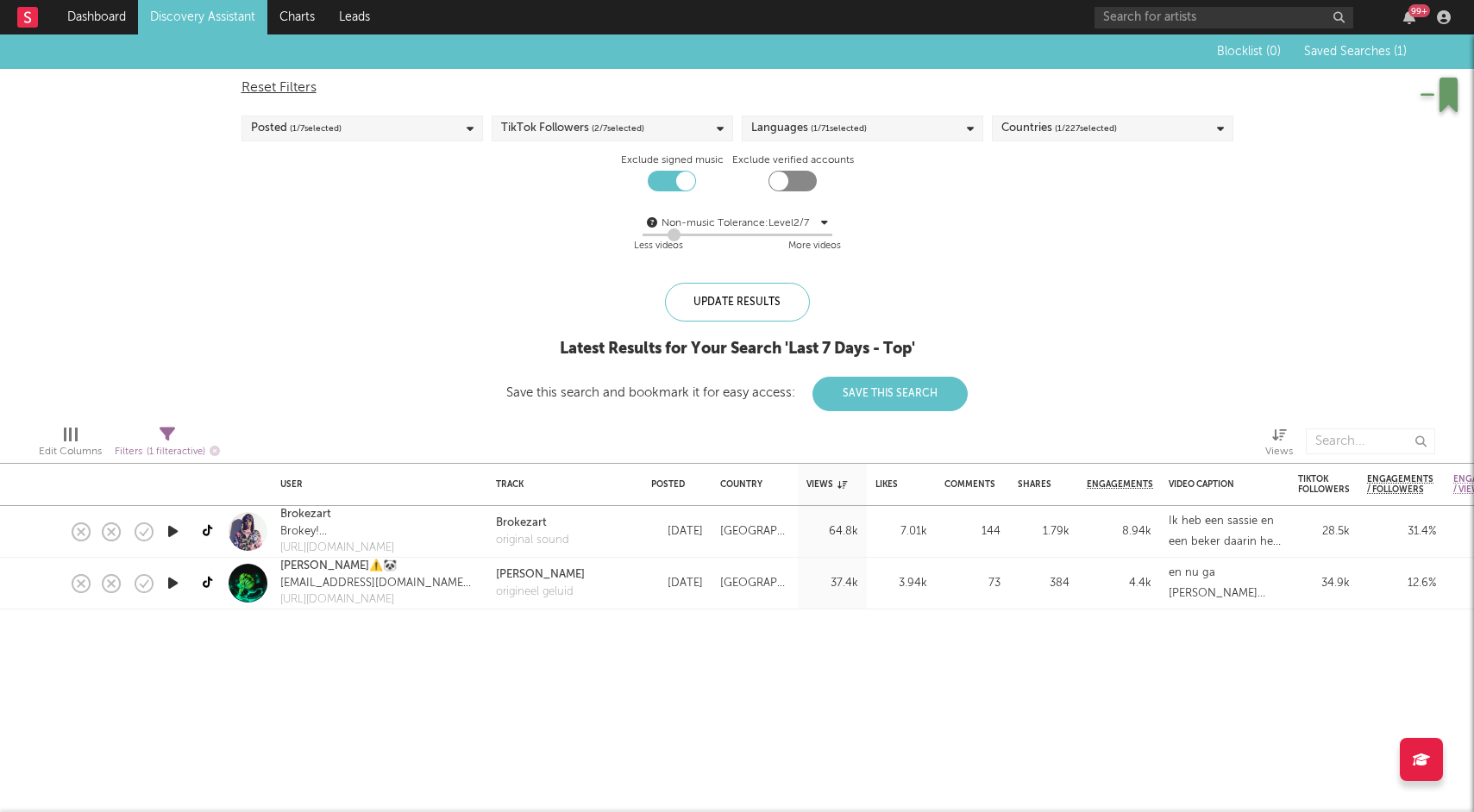
click at [387, 110] on div "Reset Filters Posted ( 1 / 7 selected) TikTok Followers ( 2 / 7 selected) Langu…" at bounding box center [737, 167] width 1009 height 196
click at [381, 132] on div "Posted ( 1 / 7 selected)" at bounding box center [361, 128] width 241 height 26
click at [290, 240] on div "Last 14 Days" at bounding box center [373, 235] width 200 height 21
click at [251, 240] on input "Last 14 Days" at bounding box center [251, 235] width 0 height 21
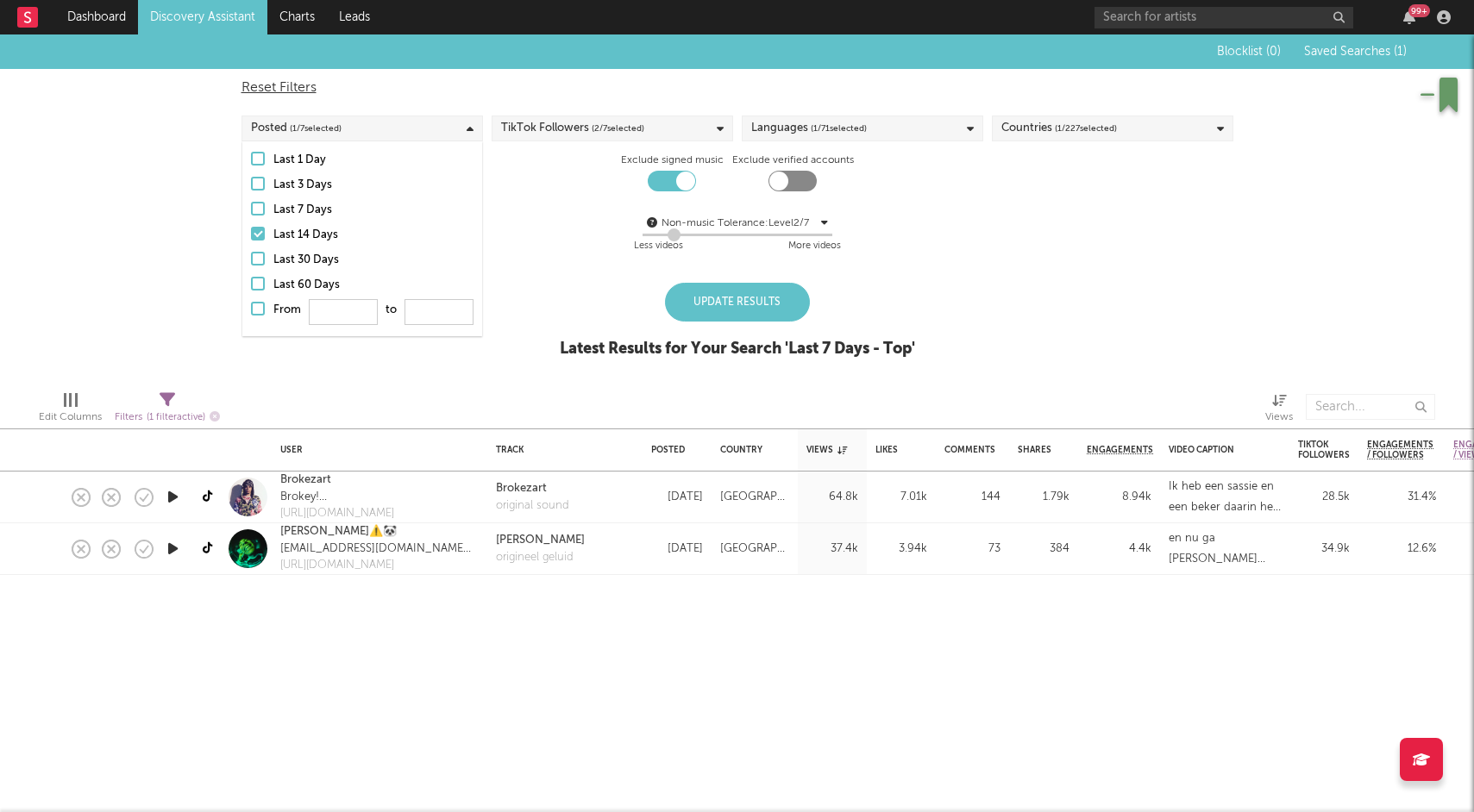
click at [755, 318] on div "Update Results" at bounding box center [738, 301] width 145 height 39
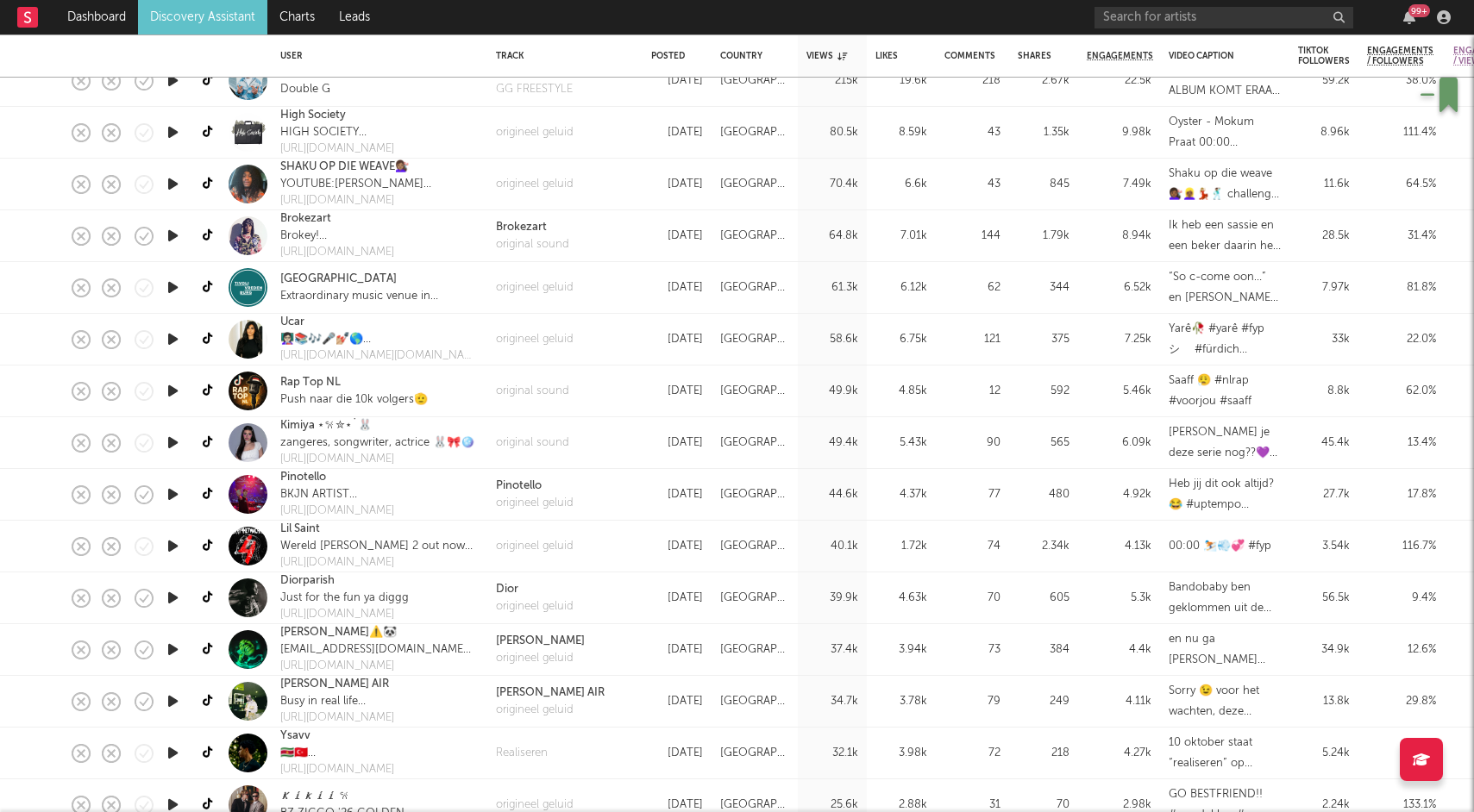
click at [299, 442] on div "zangeres, songwriter, actrice 🐰🎀🪩" at bounding box center [377, 443] width 194 height 17
click at [288, 427] on link "Kimiya ⋆𐙚✮⋆˙🐰" at bounding box center [326, 426] width 91 height 17
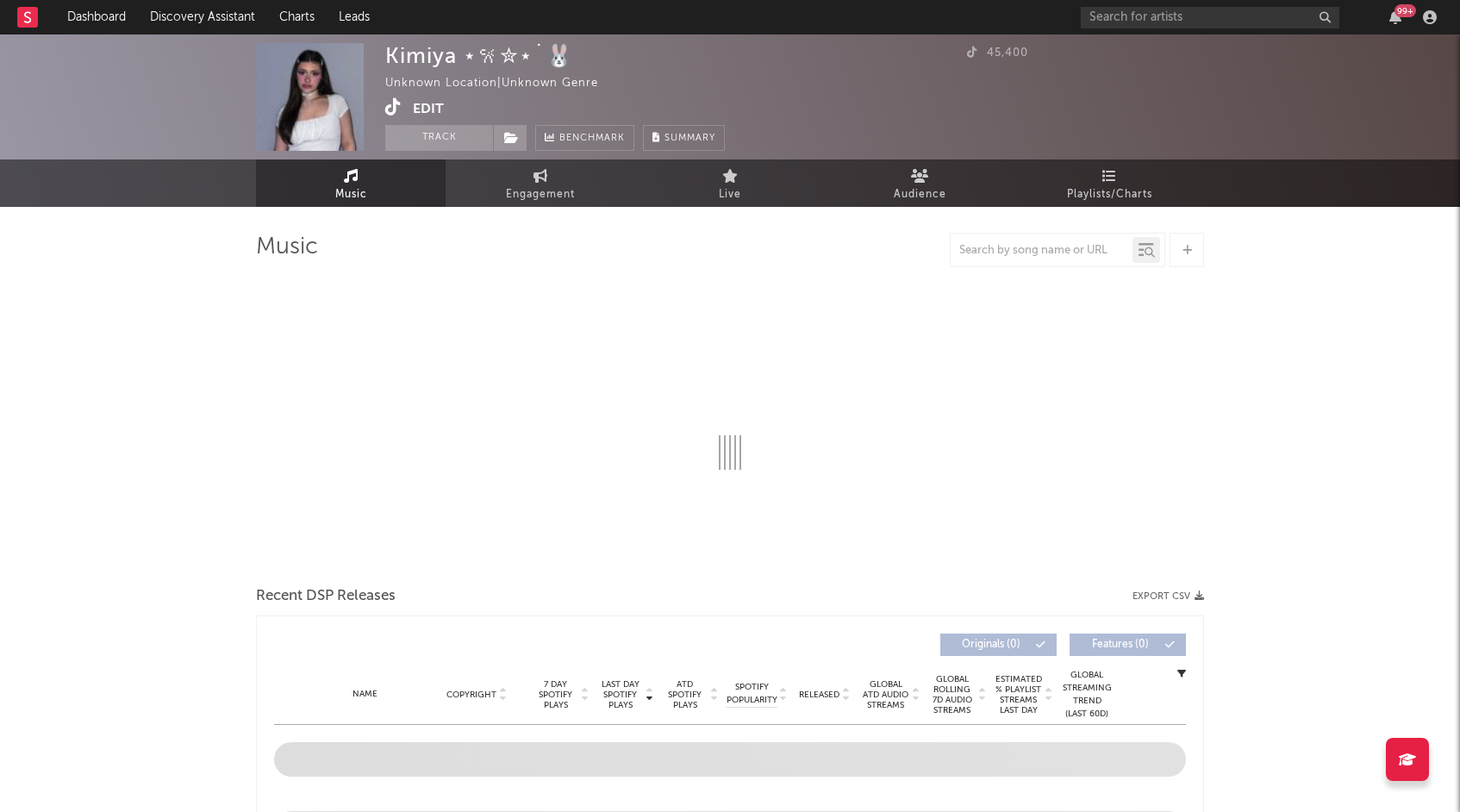
select select "1w"
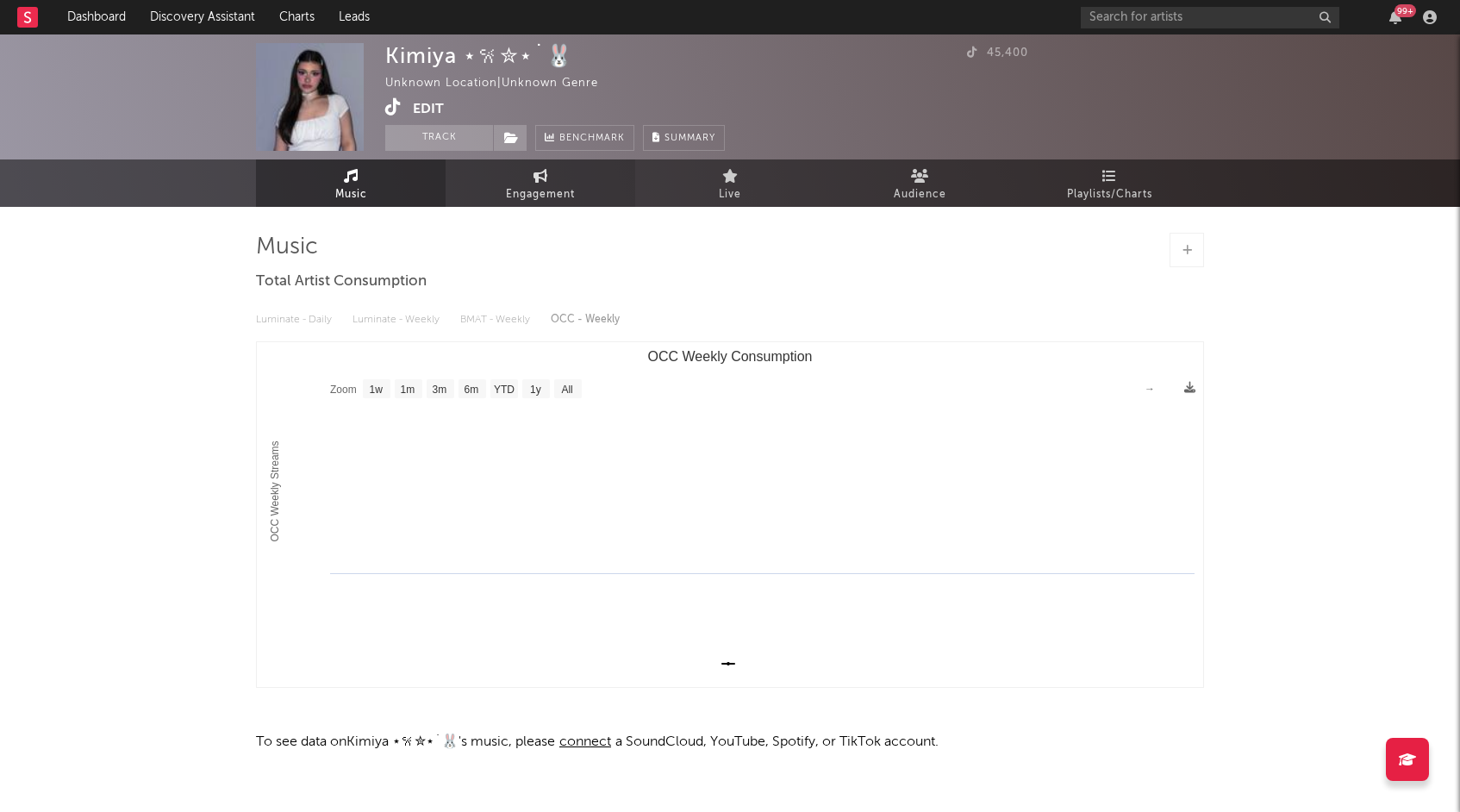
click at [510, 202] on span "Engagement" at bounding box center [540, 194] width 69 height 21
select select "1w"
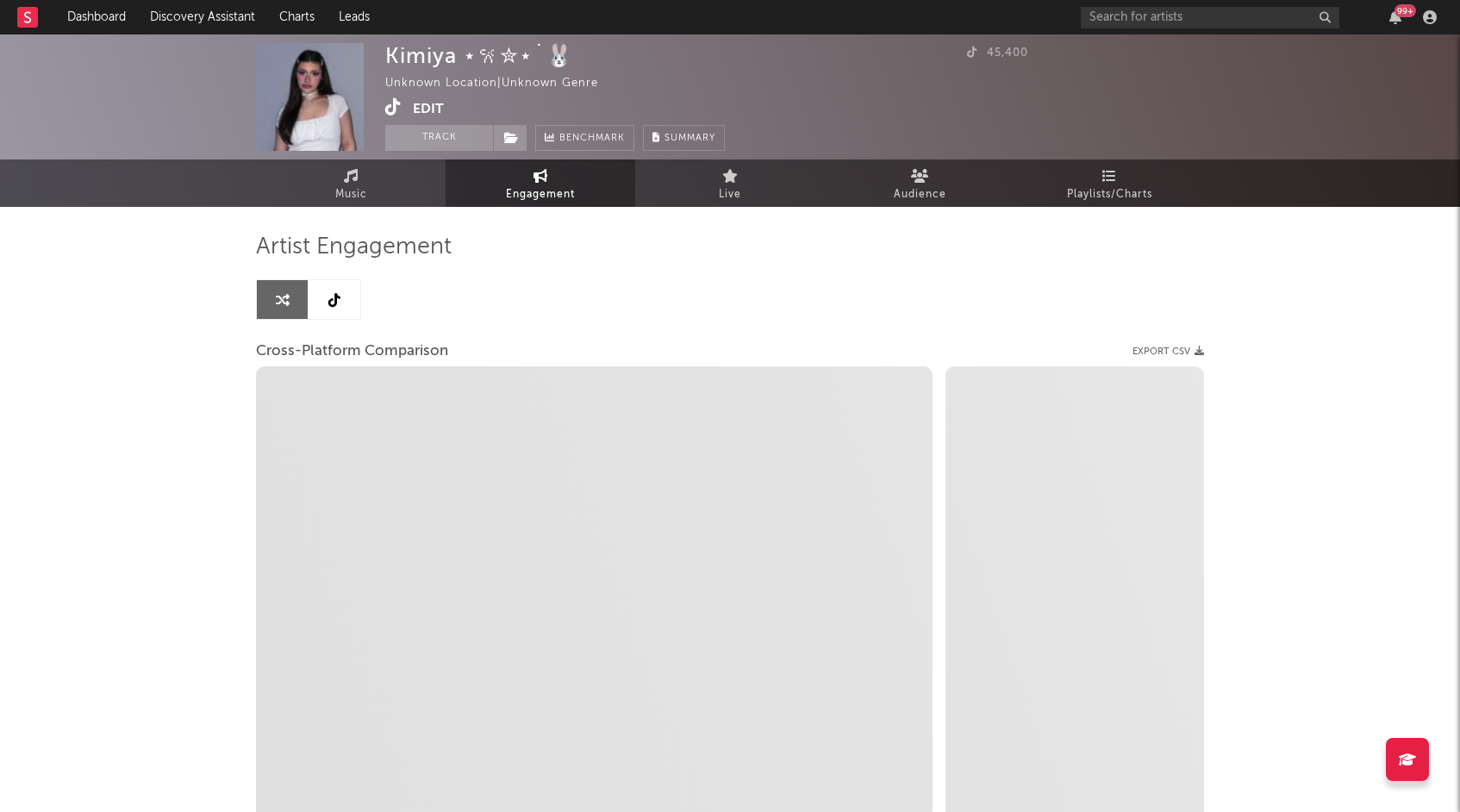
select select "1m"
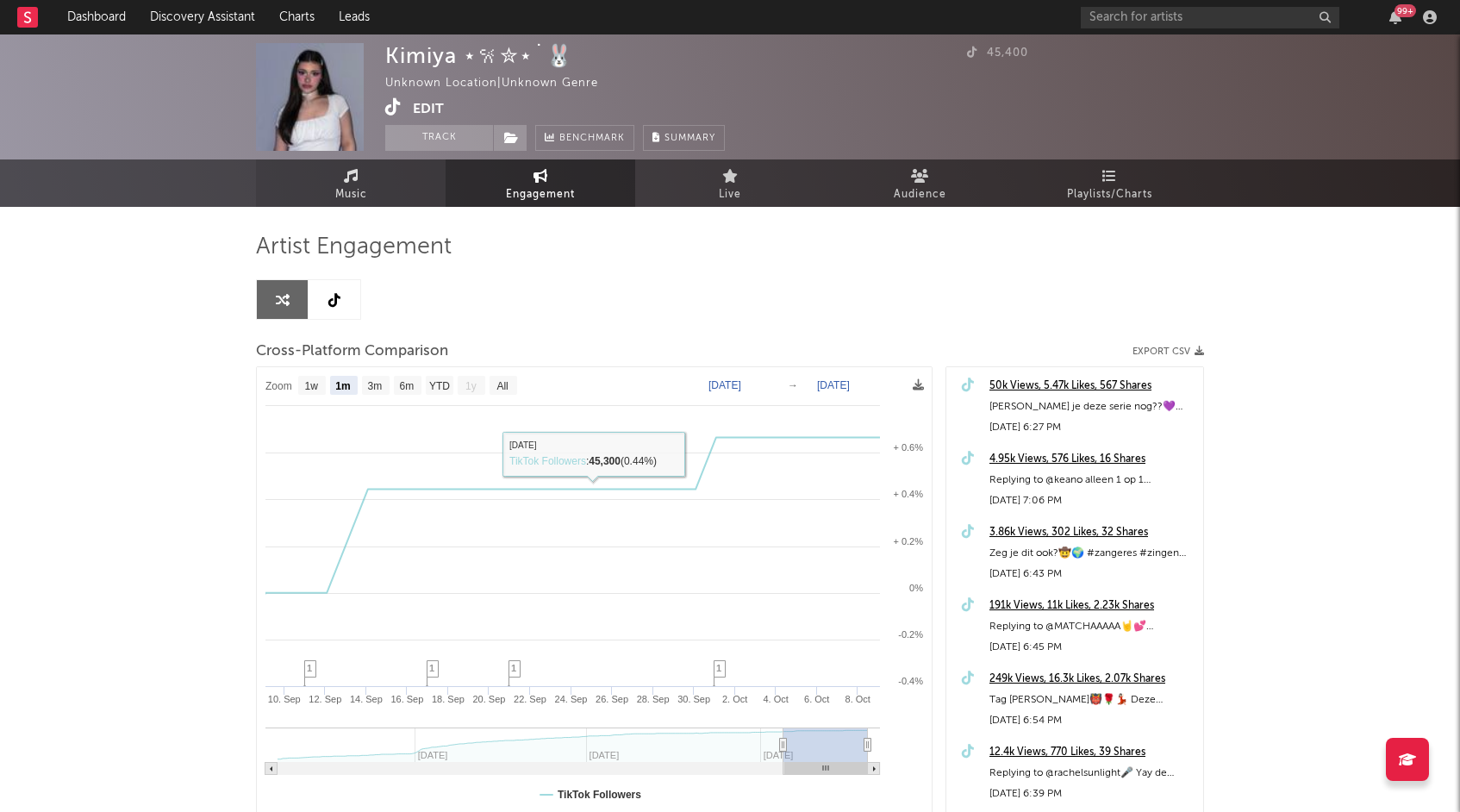
click at [349, 186] on span "Music" at bounding box center [351, 194] width 32 height 21
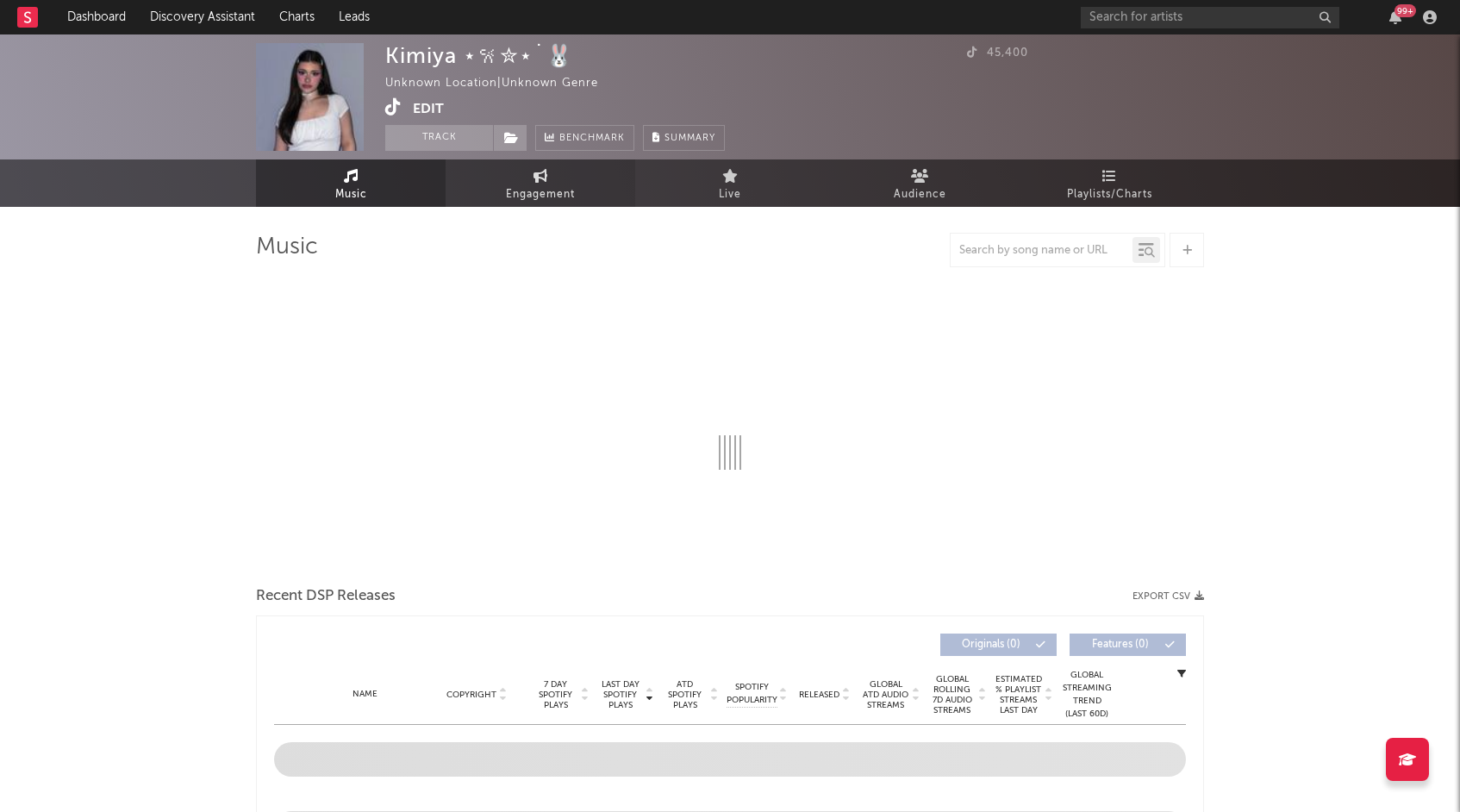
click at [513, 194] on span "Engagement" at bounding box center [540, 194] width 69 height 21
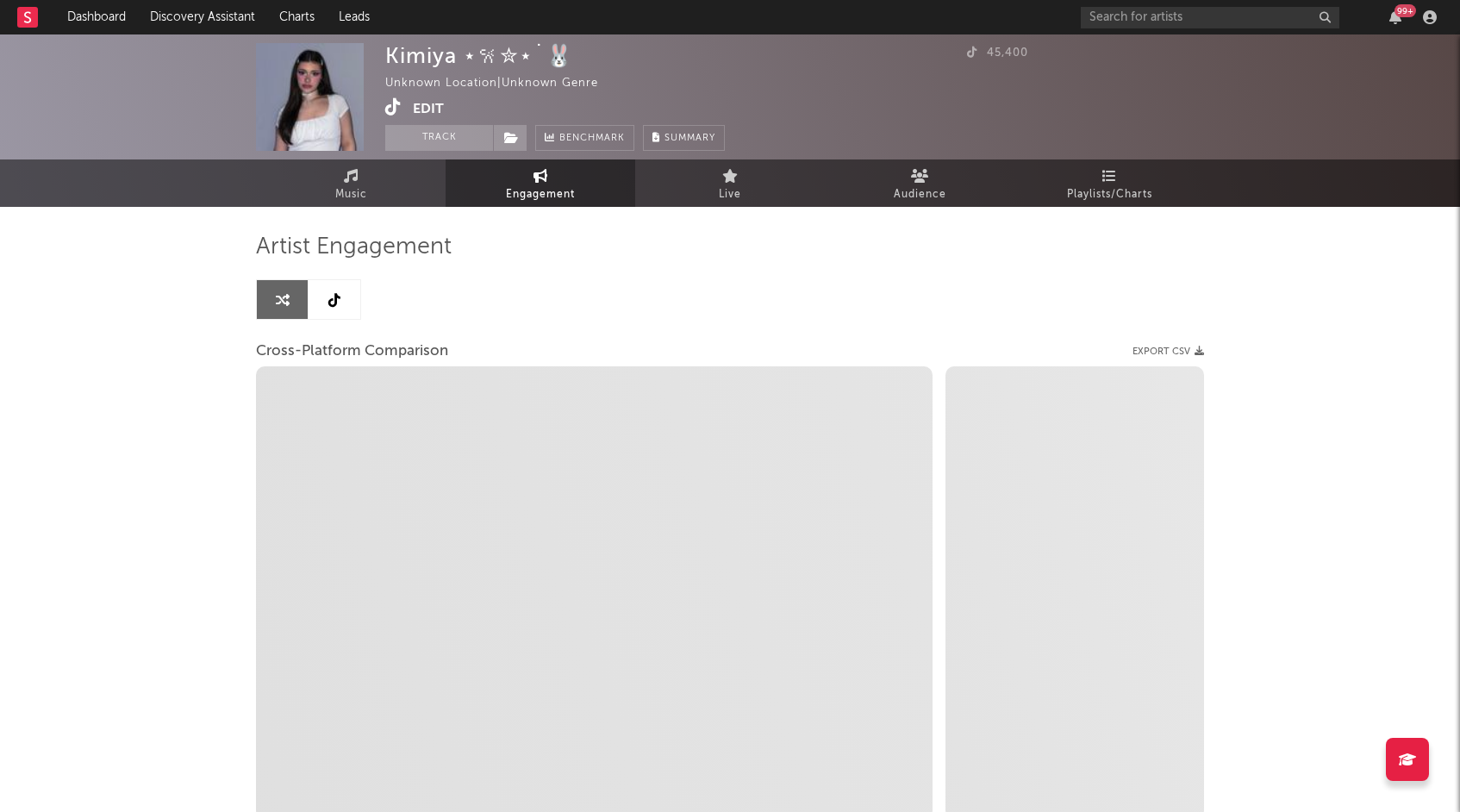
select select "1w"
click at [327, 312] on link at bounding box center [334, 299] width 52 height 39
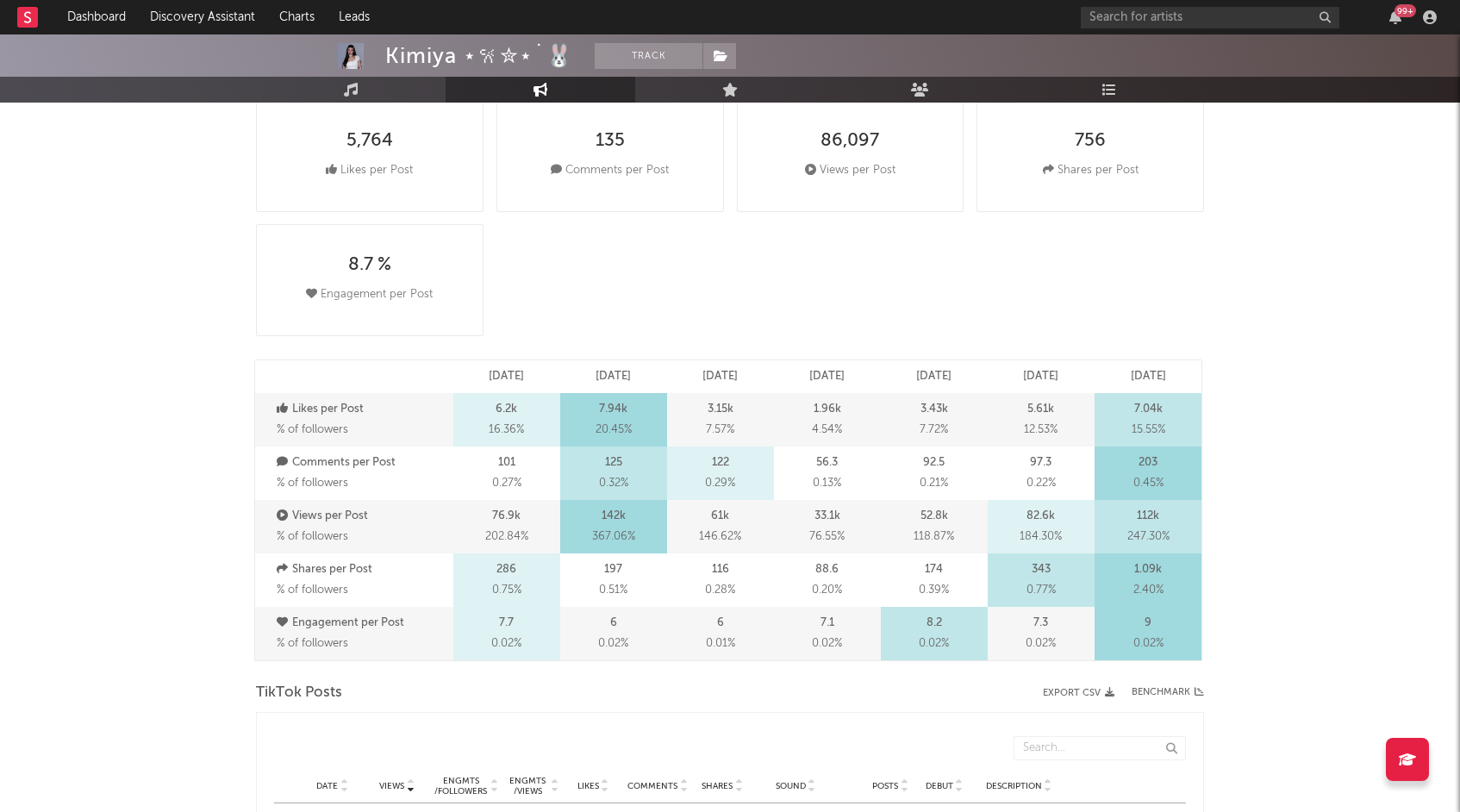
select select "6m"
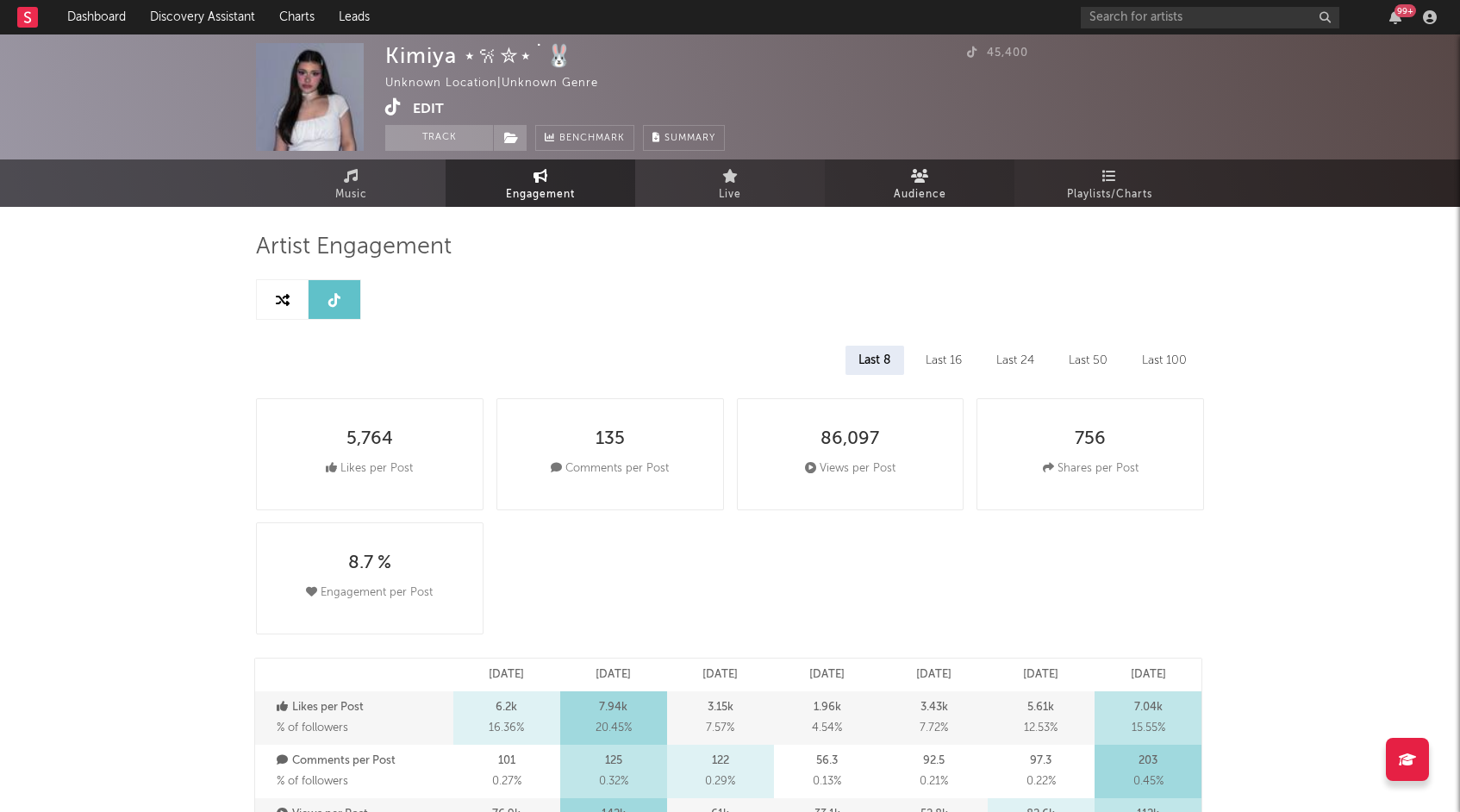
click at [874, 182] on link "Audience" at bounding box center [920, 183] width 190 height 48
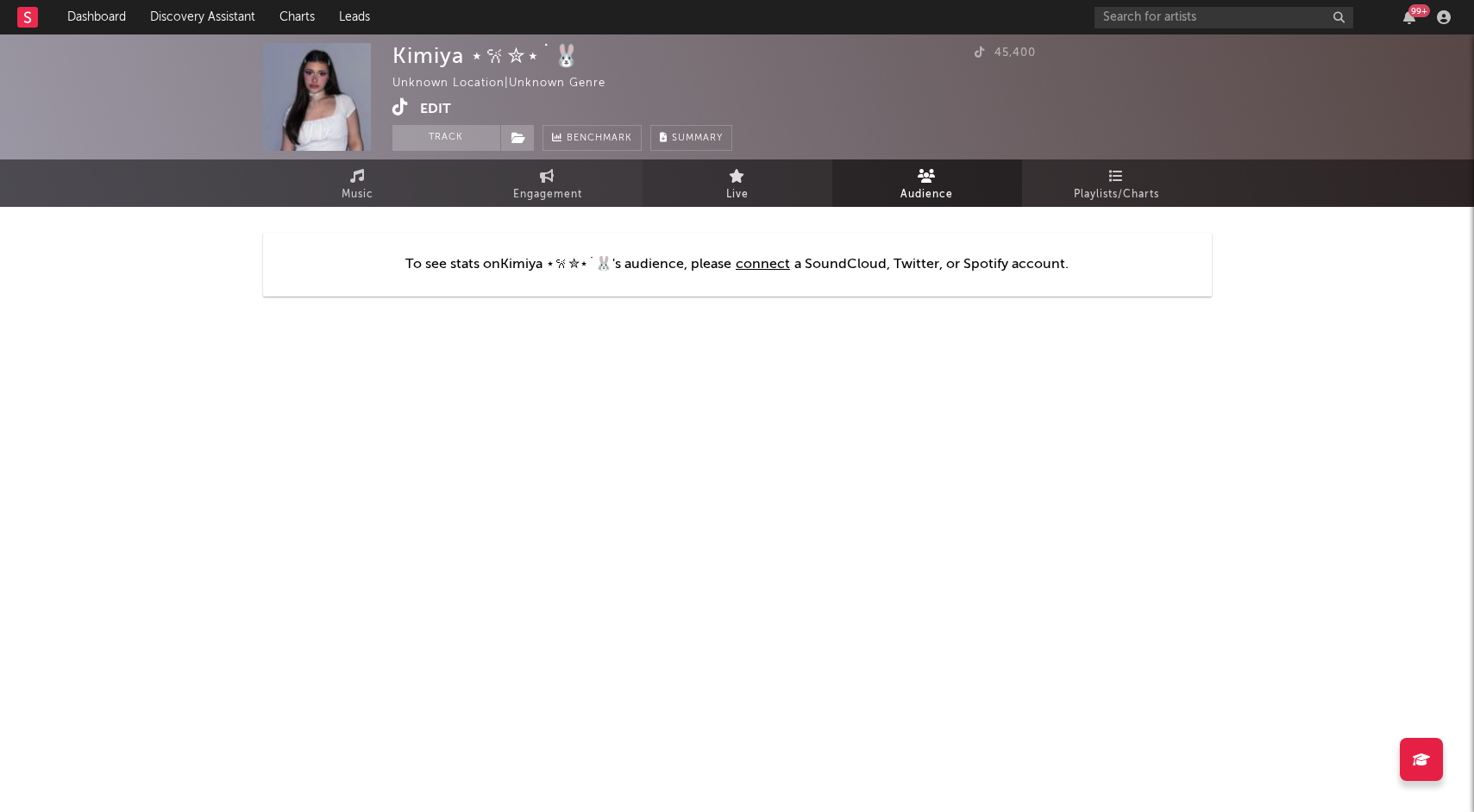
click at [790, 197] on link "Live" at bounding box center [738, 183] width 190 height 48
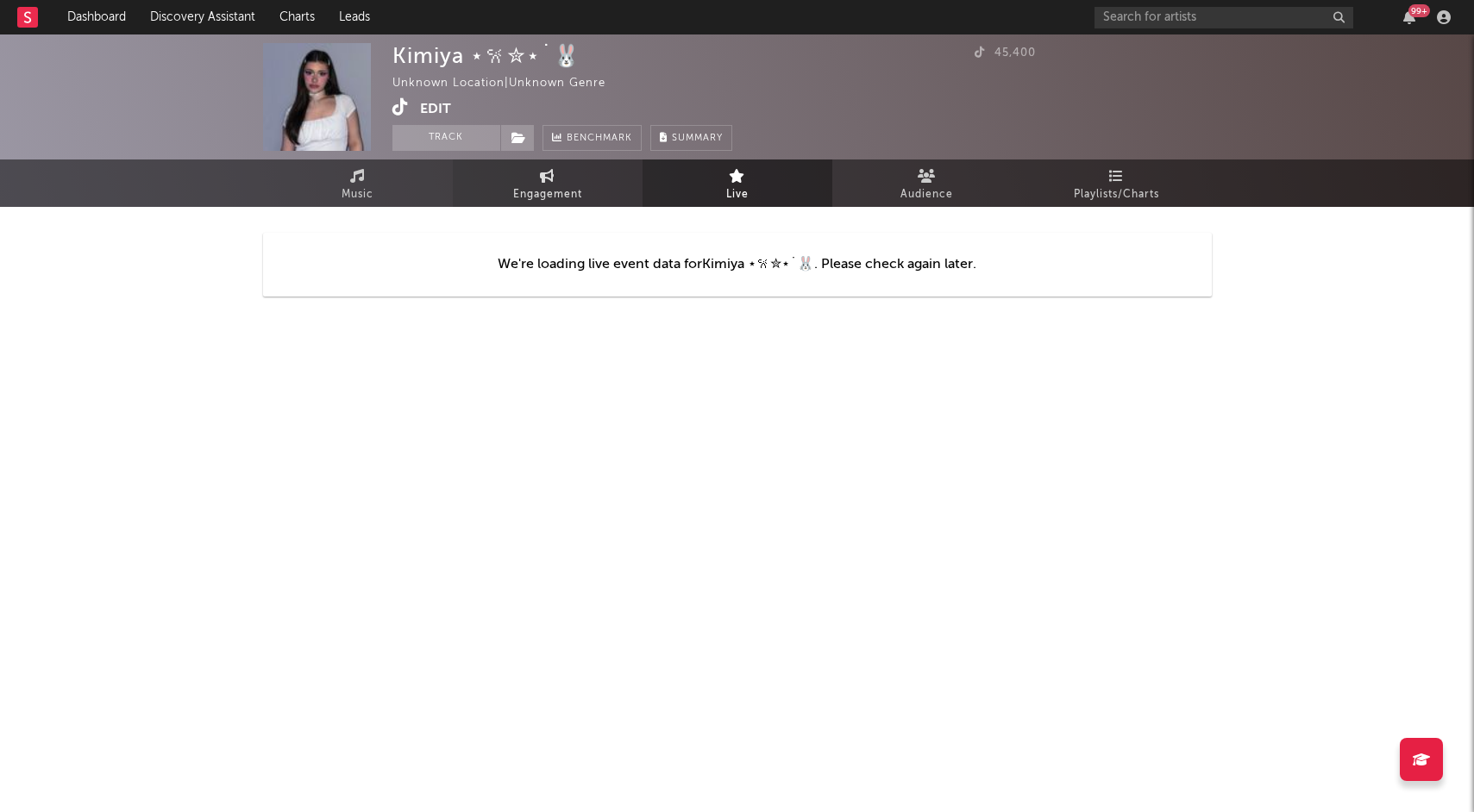
click at [586, 177] on link "Engagement" at bounding box center [548, 183] width 190 height 48
select select "1w"
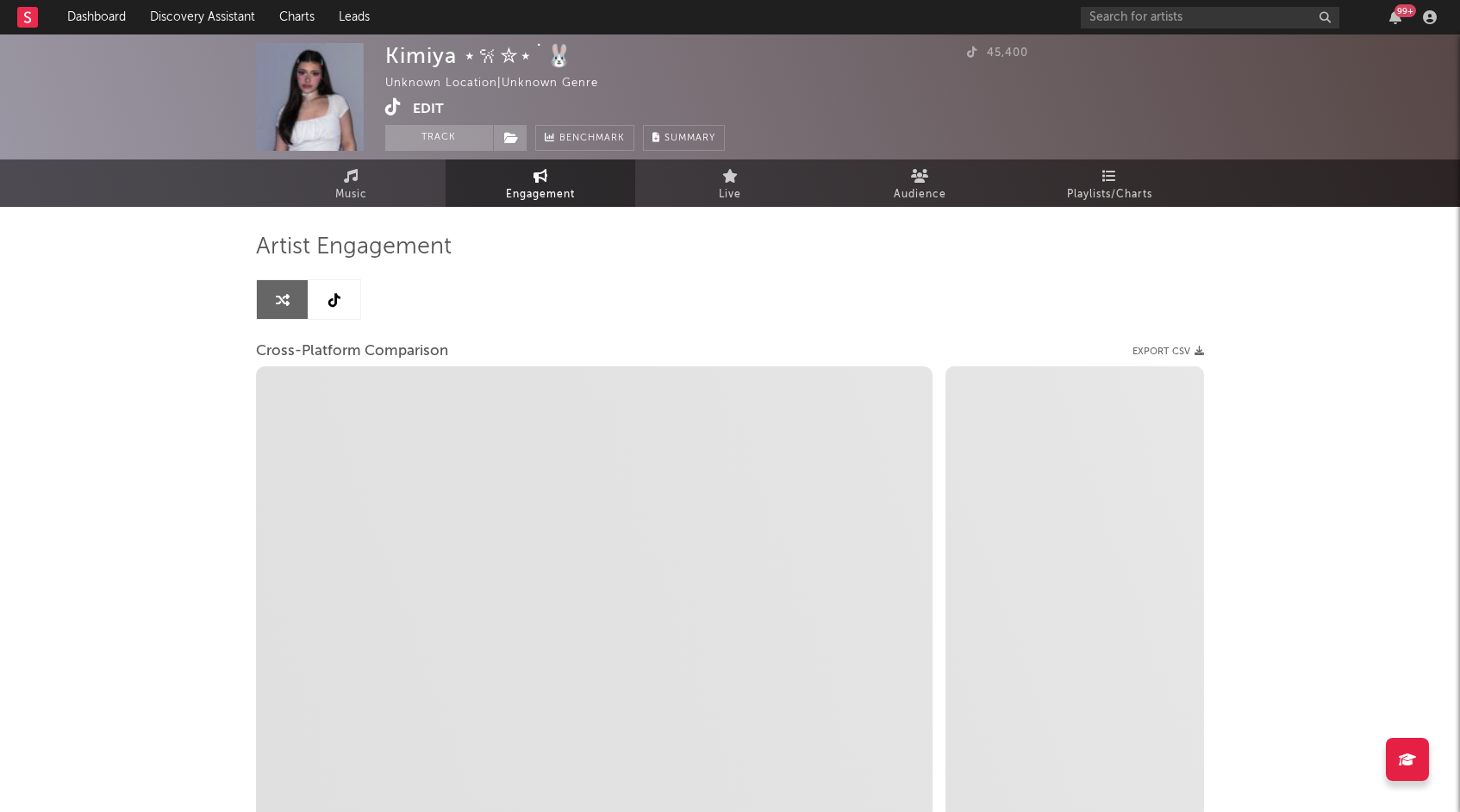
select select "1m"
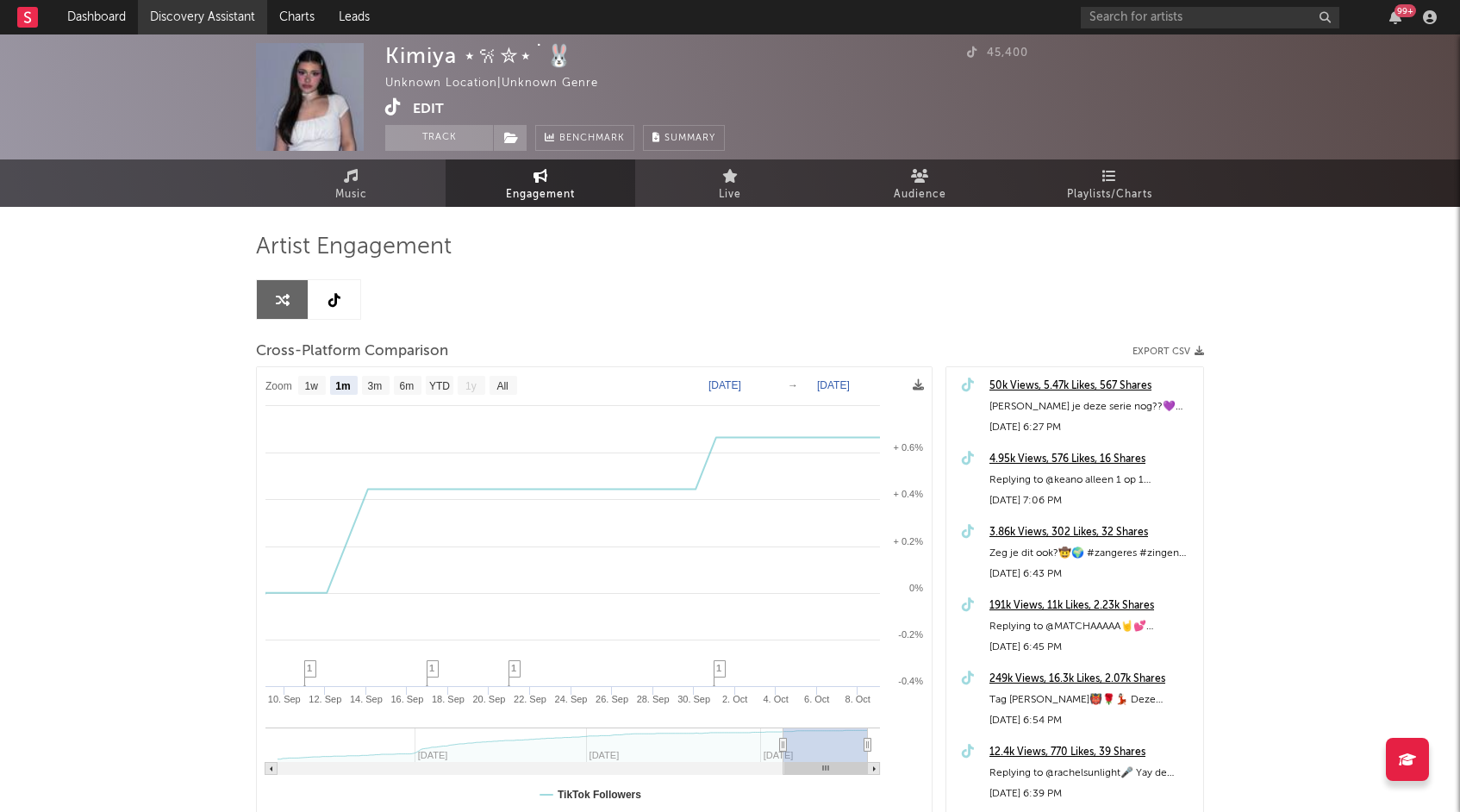
click at [230, 22] on link "Discovery Assistant" at bounding box center [203, 17] width 129 height 34
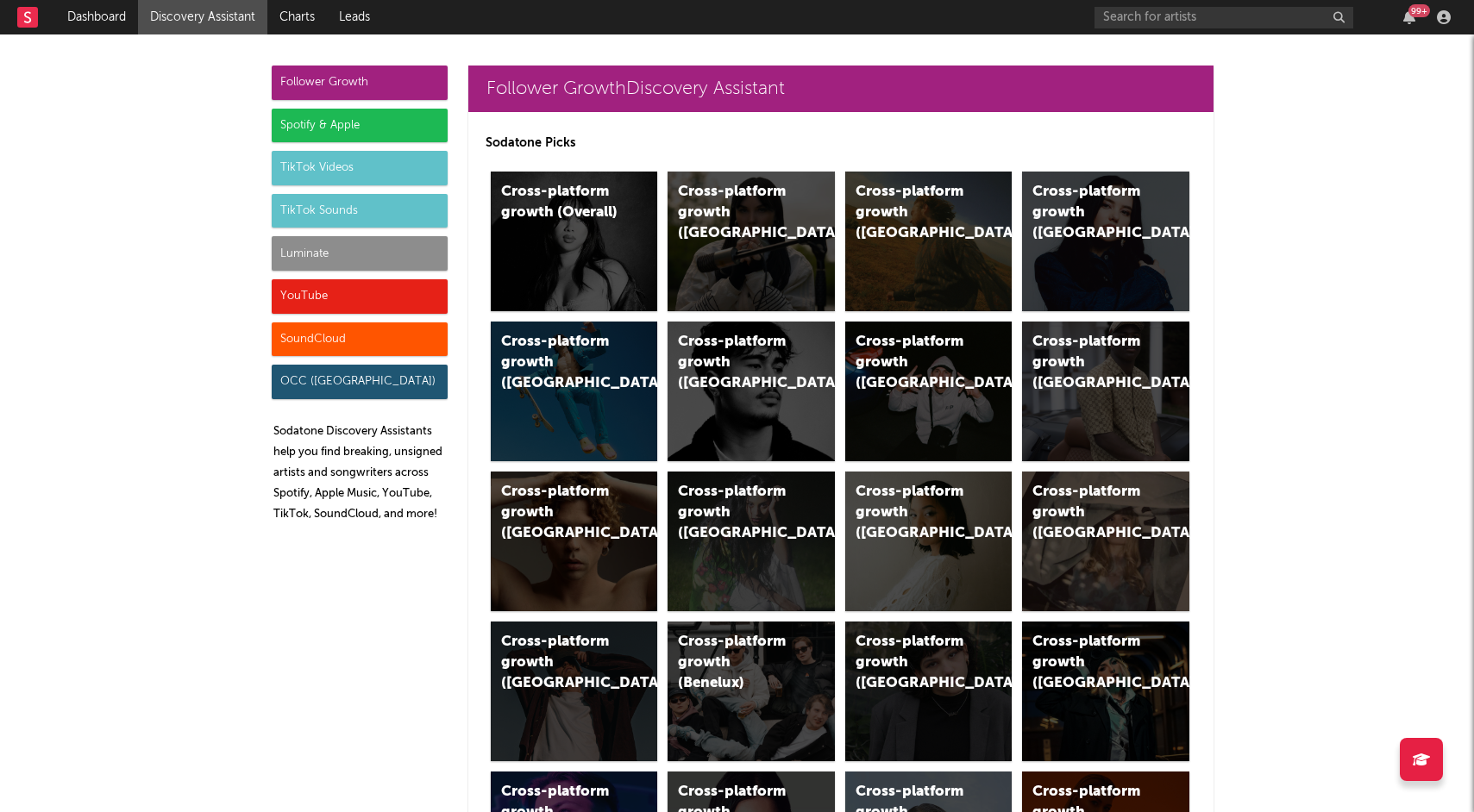
click at [380, 282] on div "YouTube" at bounding box center [360, 297] width 176 height 34
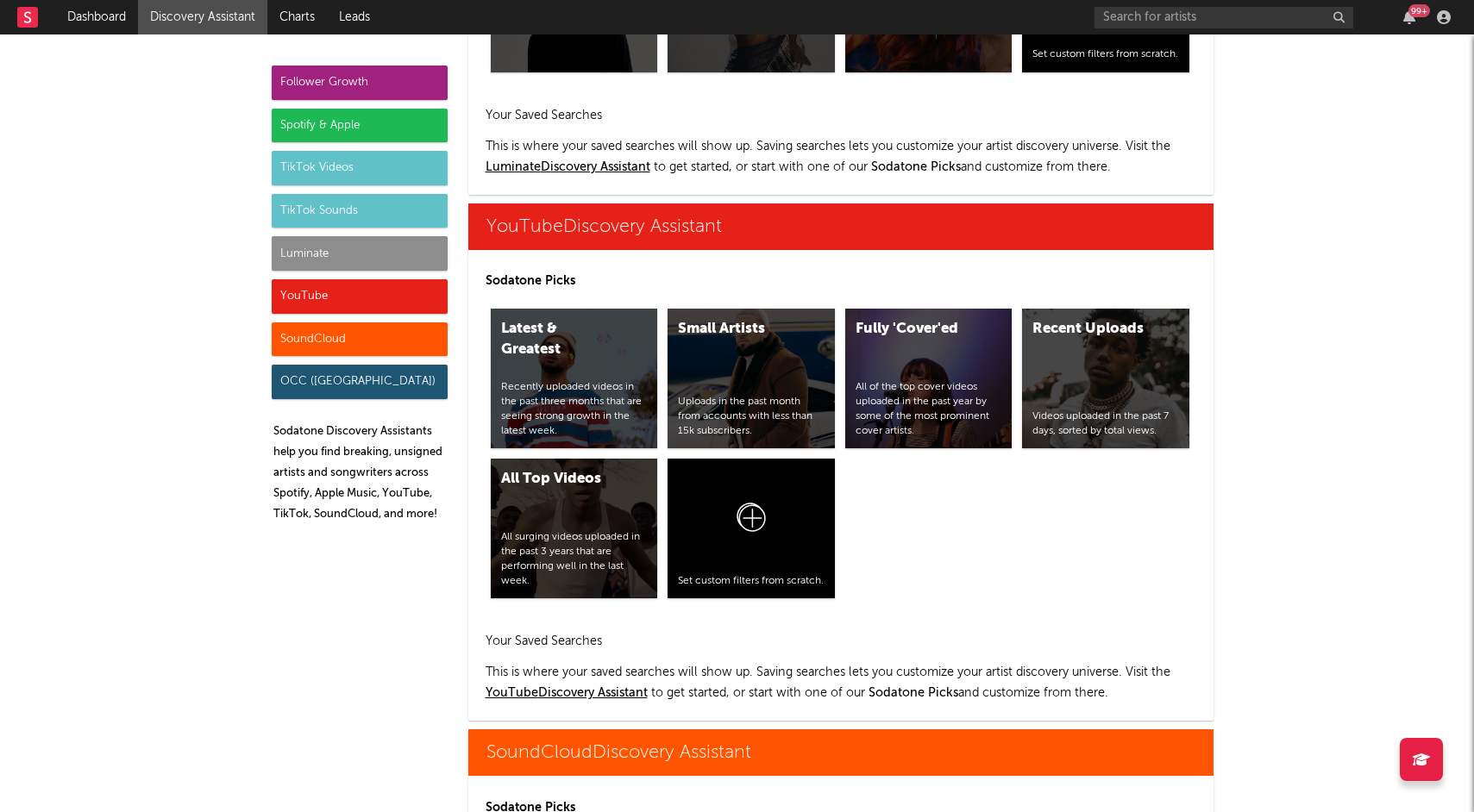
scroll to position [9746, 0]
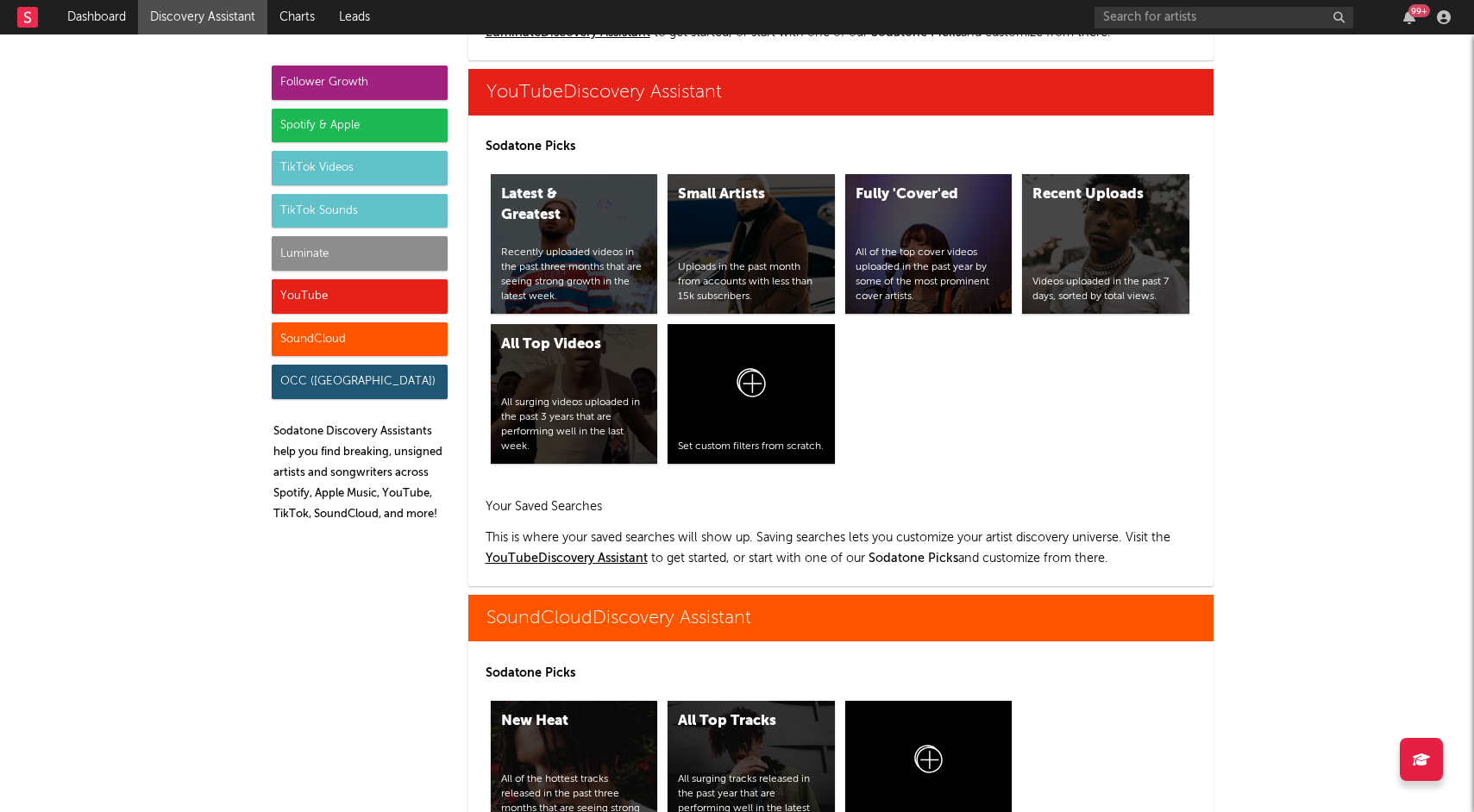
click at [306, 167] on div "TikTok Videos" at bounding box center [360, 168] width 176 height 34
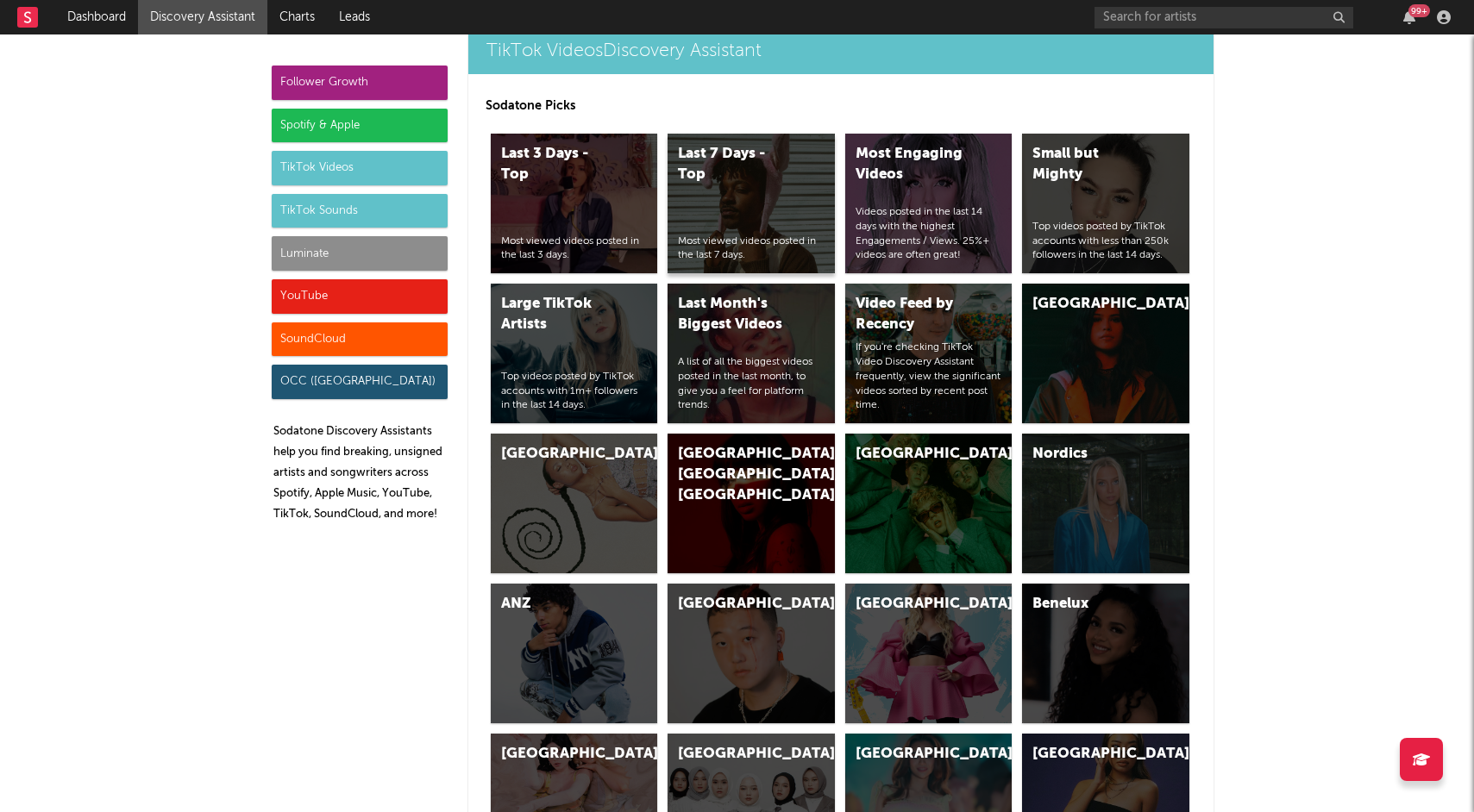
scroll to position [4170, 0]
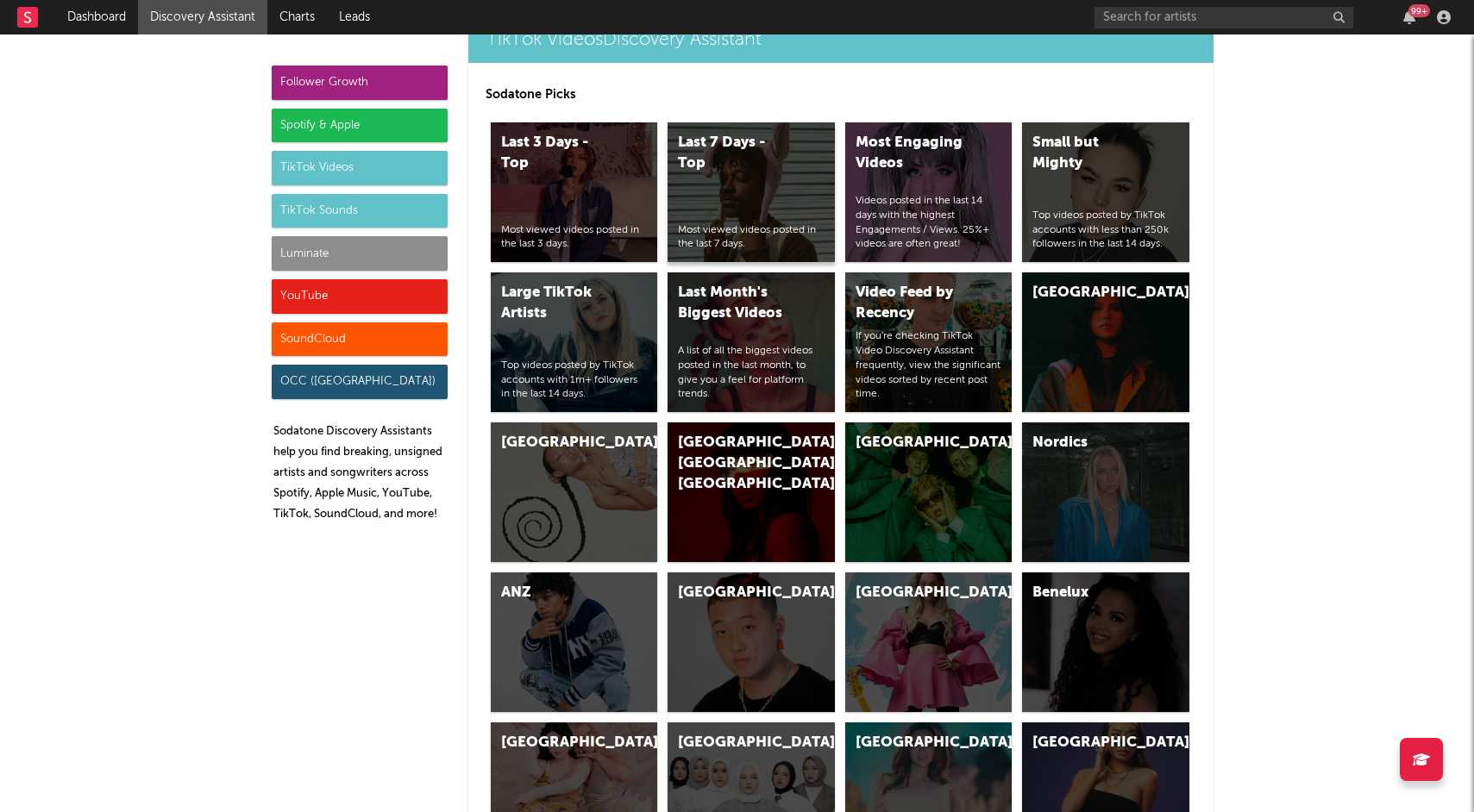
click at [724, 212] on div "Last 7 Days - Top Most viewed videos posted in the last 7 days." at bounding box center [750, 193] width 168 height 140
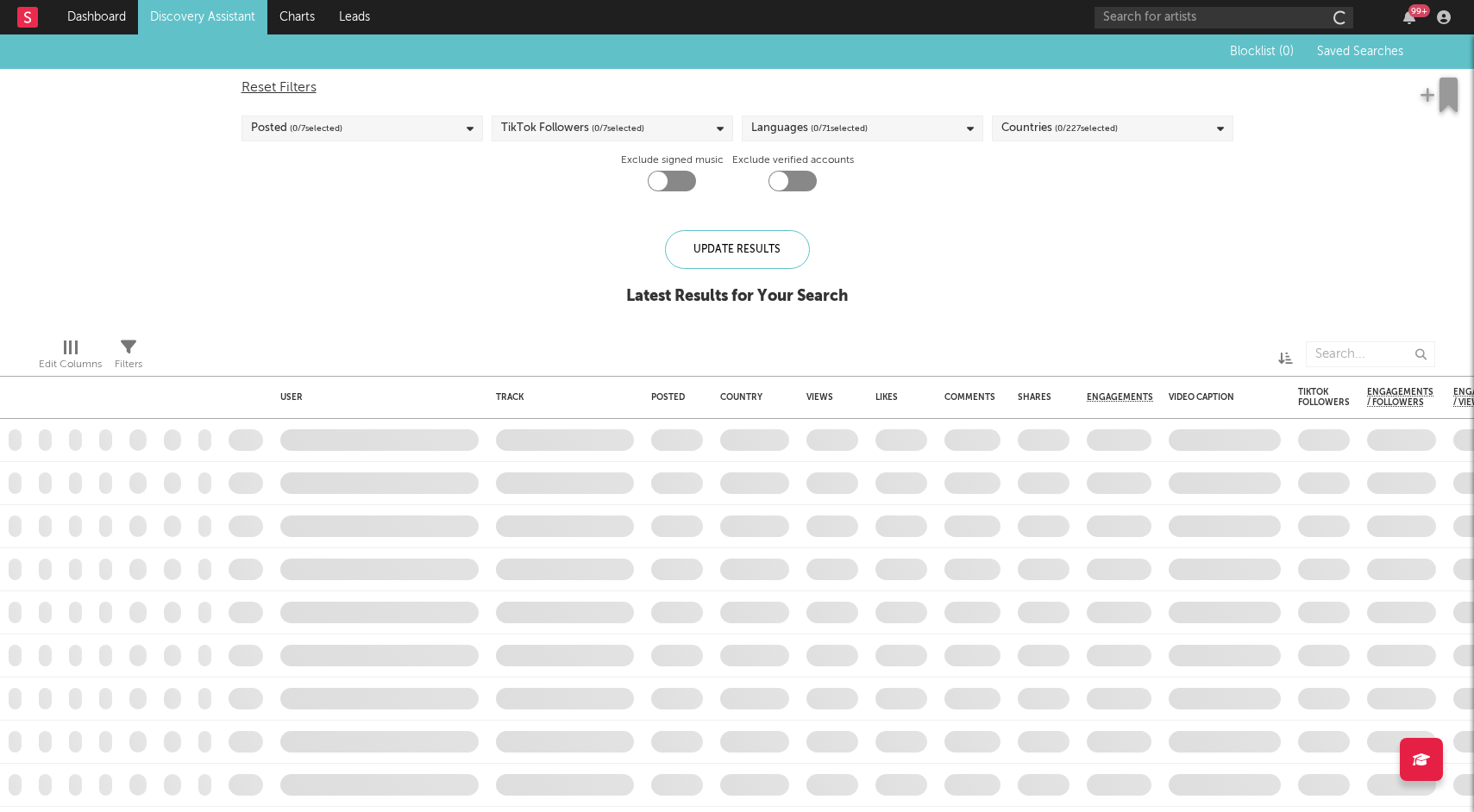
checkbox input "true"
